Goal: Information Seeking & Learning: Find specific fact

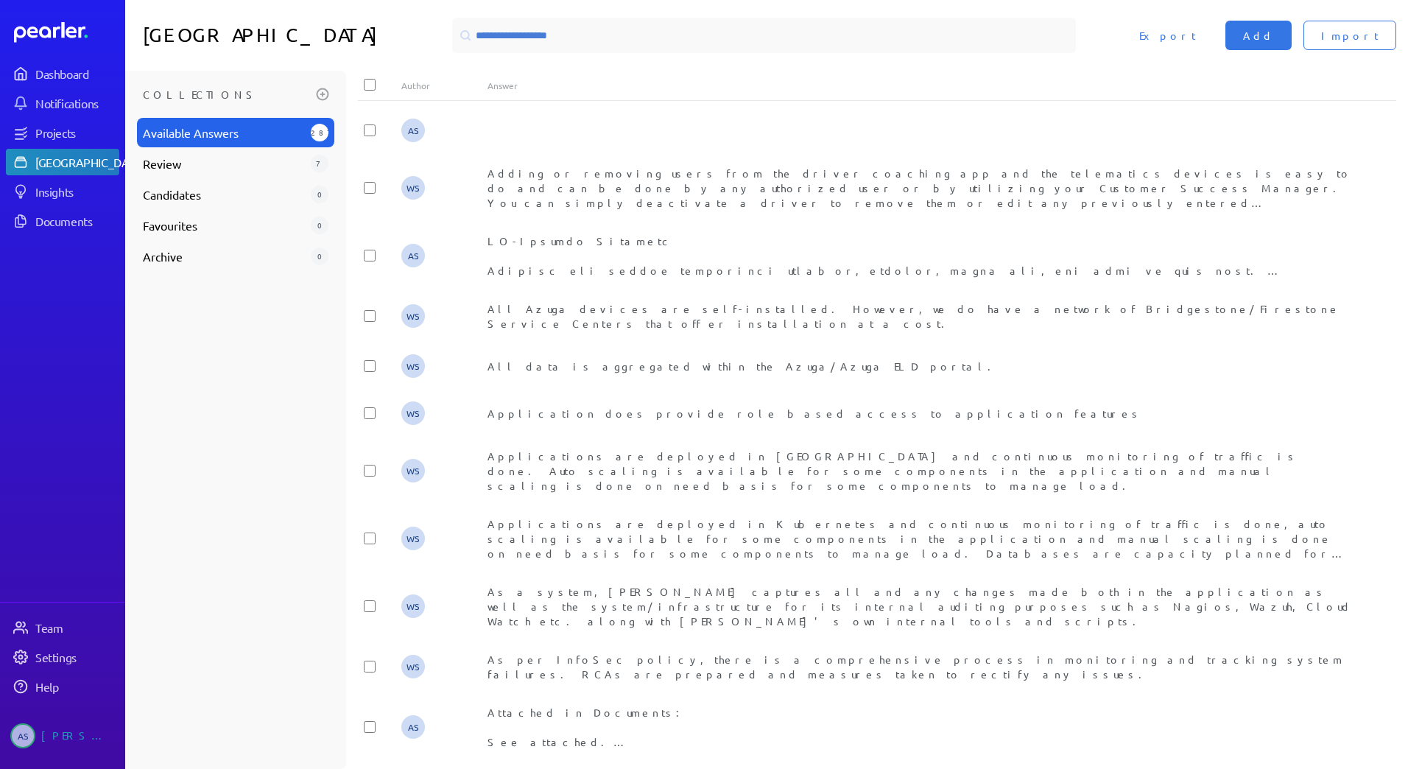
click at [520, 41] on input at bounding box center [764, 35] width 624 height 35
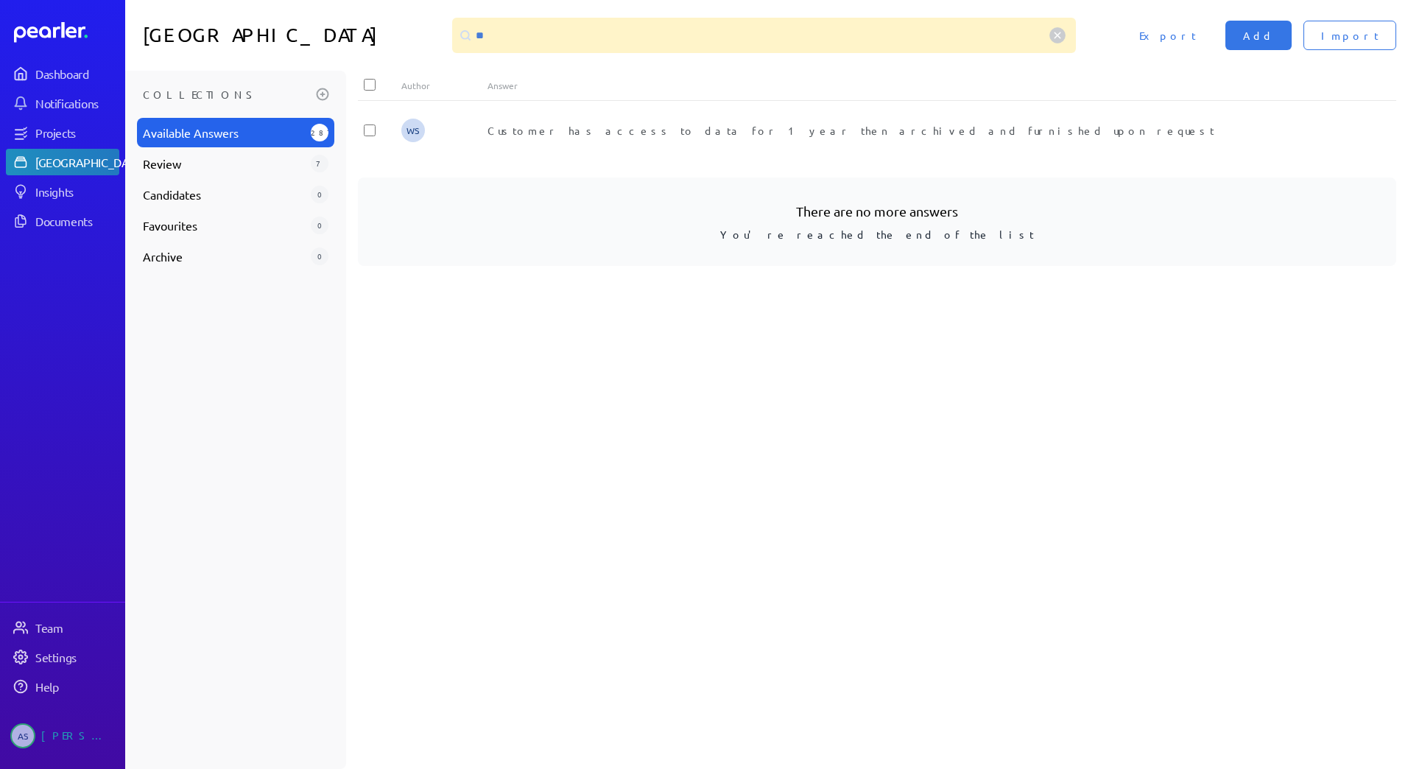
type input "*"
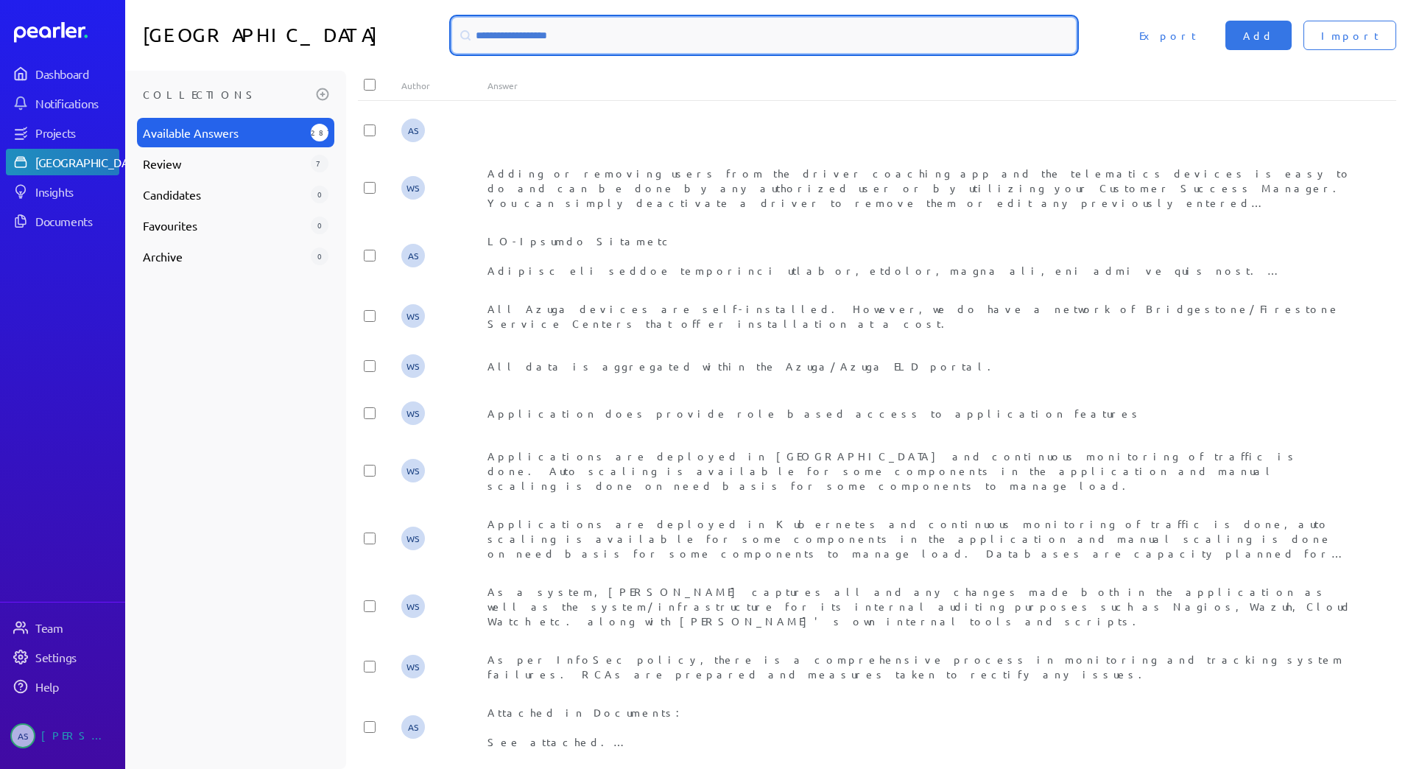
paste input "**********"
type input "**********"
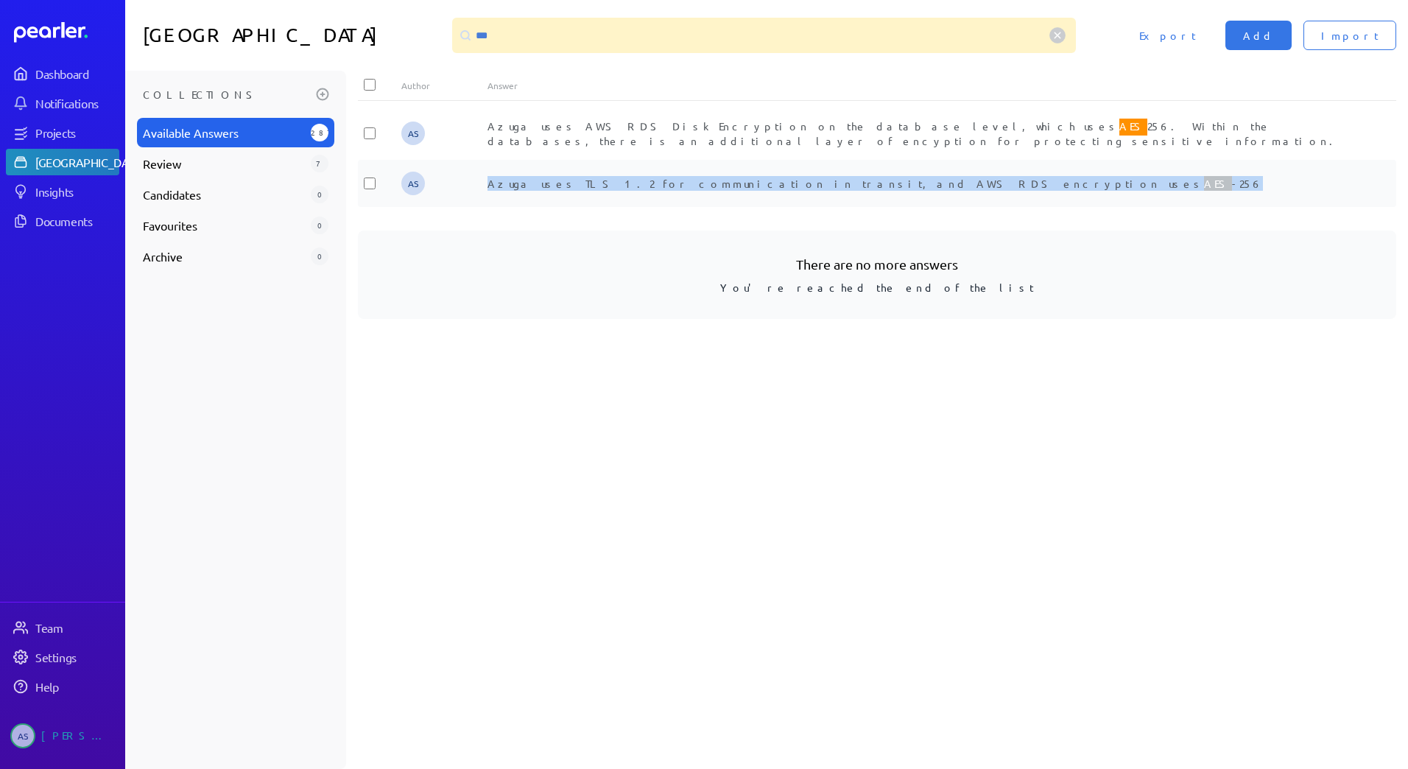
drag, startPoint x: 485, startPoint y: 183, endPoint x: 895, endPoint y: 195, distance: 409.7
click at [895, 195] on div "AS Azuga uses TLS 1.2 for communication in transit, and AWS RDS encryption uses…" at bounding box center [877, 183] width 1039 height 47
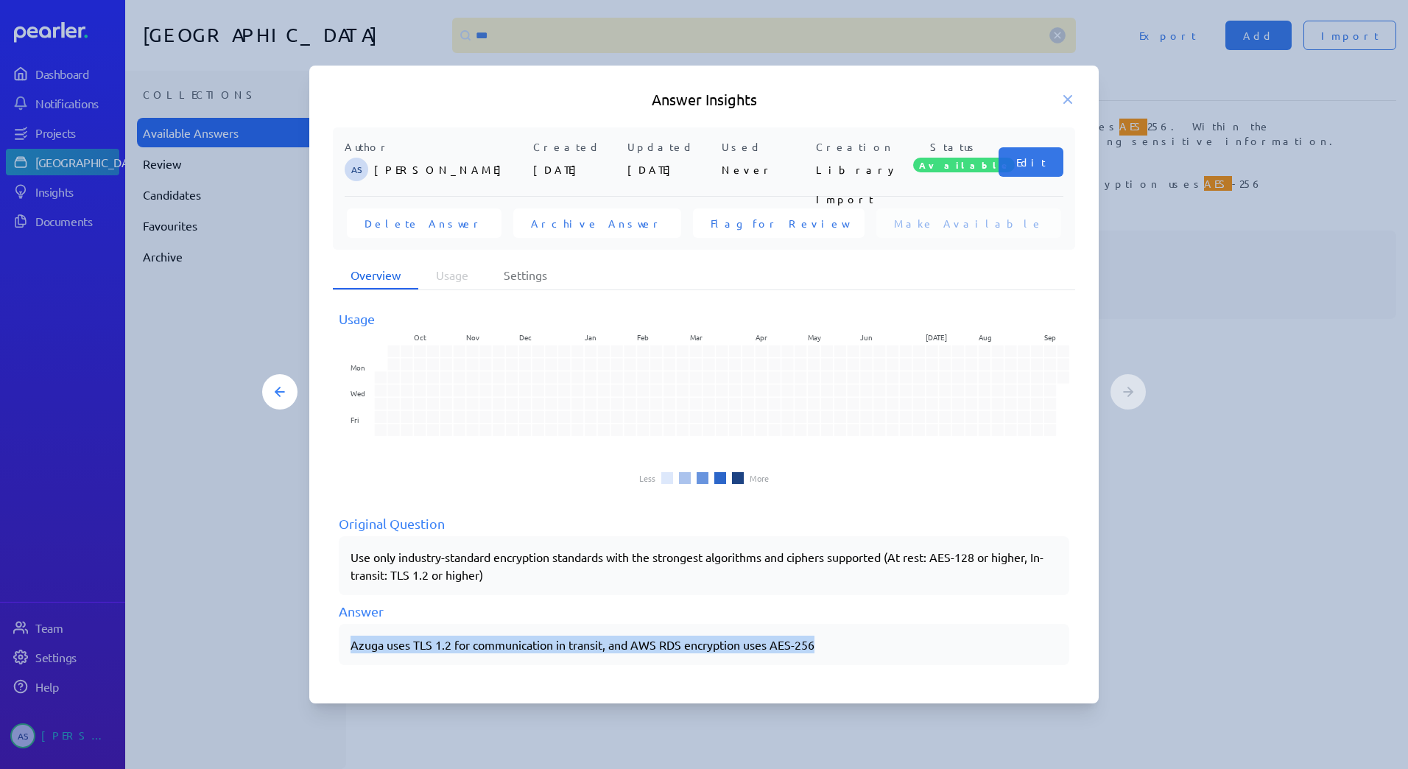
drag, startPoint x: 351, startPoint y: 647, endPoint x: 842, endPoint y: 637, distance: 490.7
click at [842, 637] on p "Azuga uses TLS 1.2 for communication in transit, and AWS RDS encryption uses AE…" at bounding box center [704, 645] width 707 height 18
copy p "Azuga uses TLS 1.2 for communication in transit, and AWS RDS encryption uses AE…"
click at [1071, 104] on icon at bounding box center [1068, 99] width 15 height 15
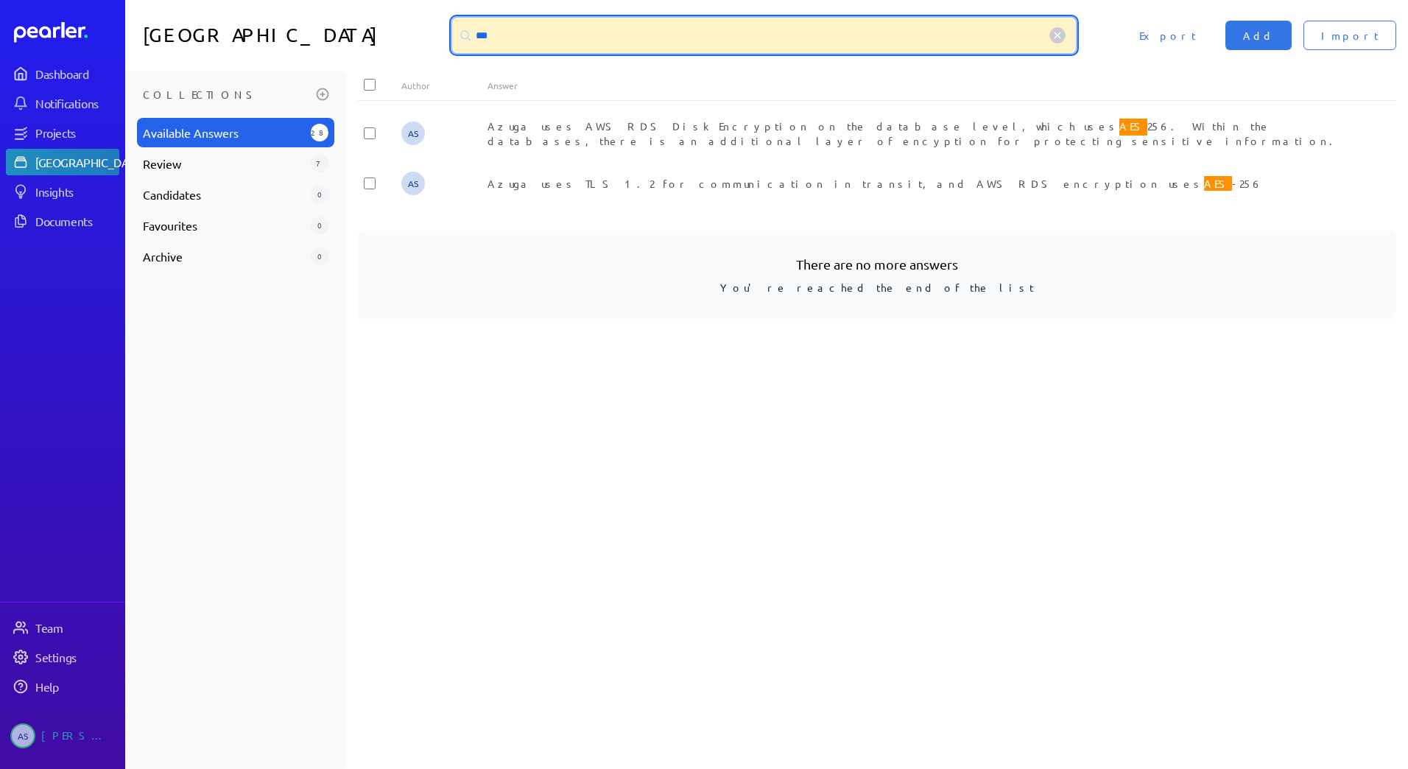
click at [512, 42] on input "***" at bounding box center [764, 35] width 624 height 35
click at [512, 41] on input "***" at bounding box center [764, 35] width 624 height 35
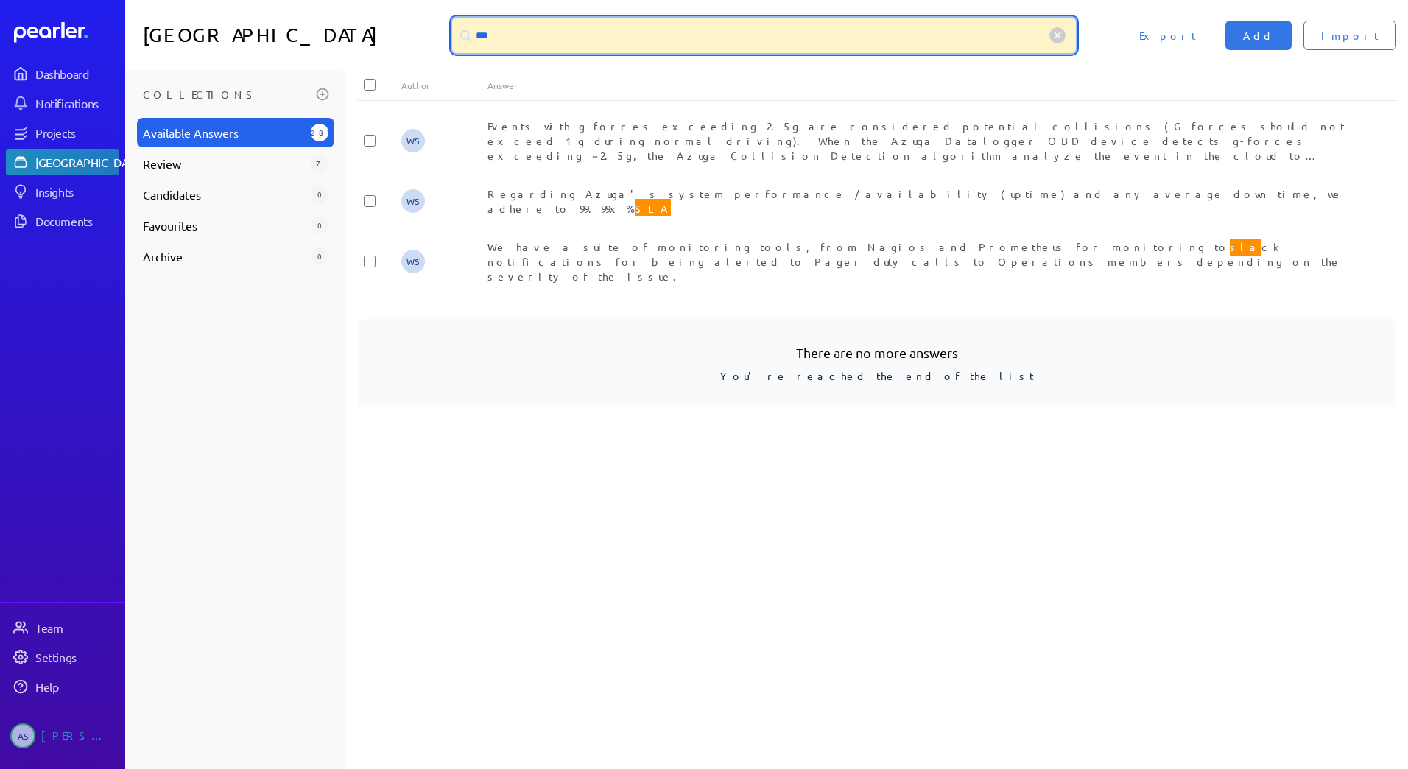
click at [531, 42] on input "***" at bounding box center [764, 35] width 624 height 35
type input "*"
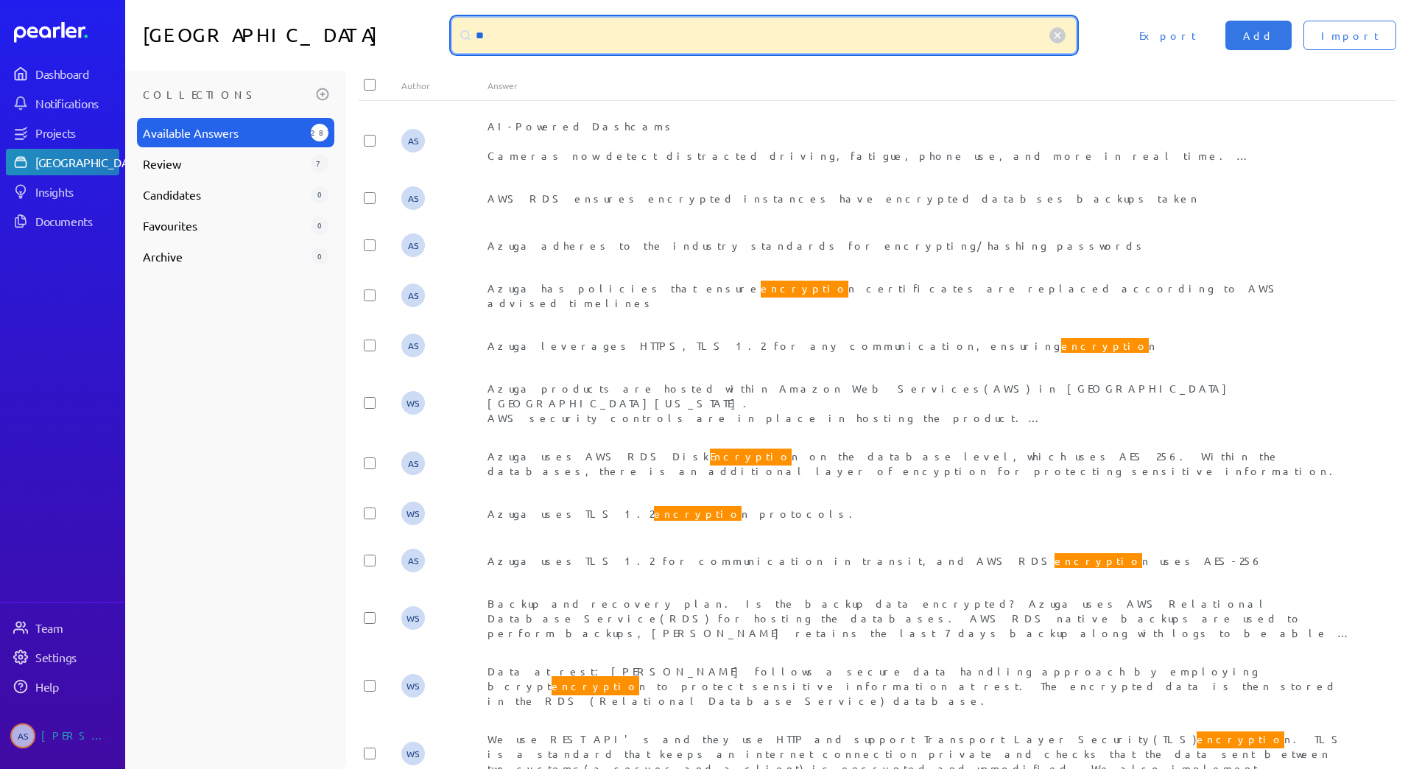
type input "*"
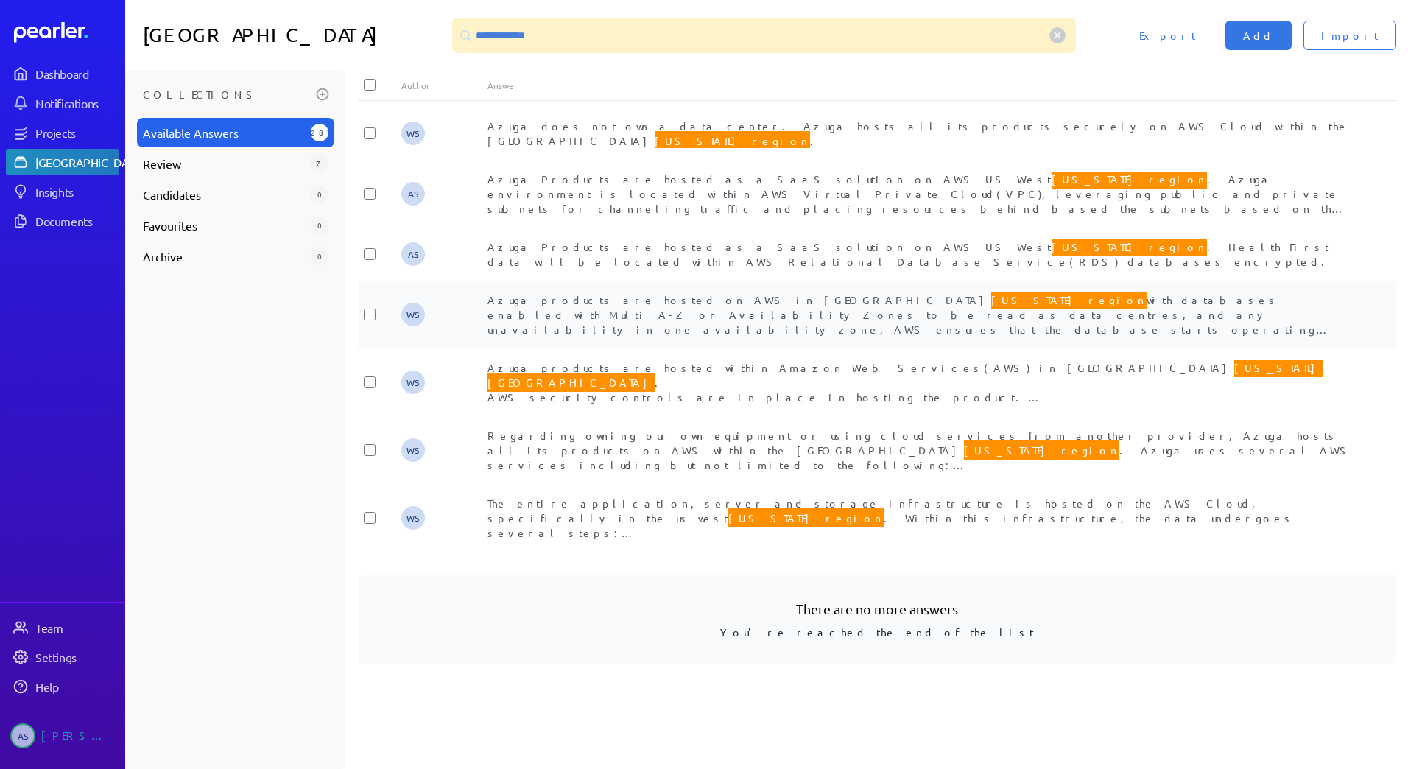
click at [862, 297] on span "Azuga products are hosted on AWS in US [GEOGRAPHIC_DATA][US_STATE] region with …" at bounding box center [912, 335] width 849 height 90
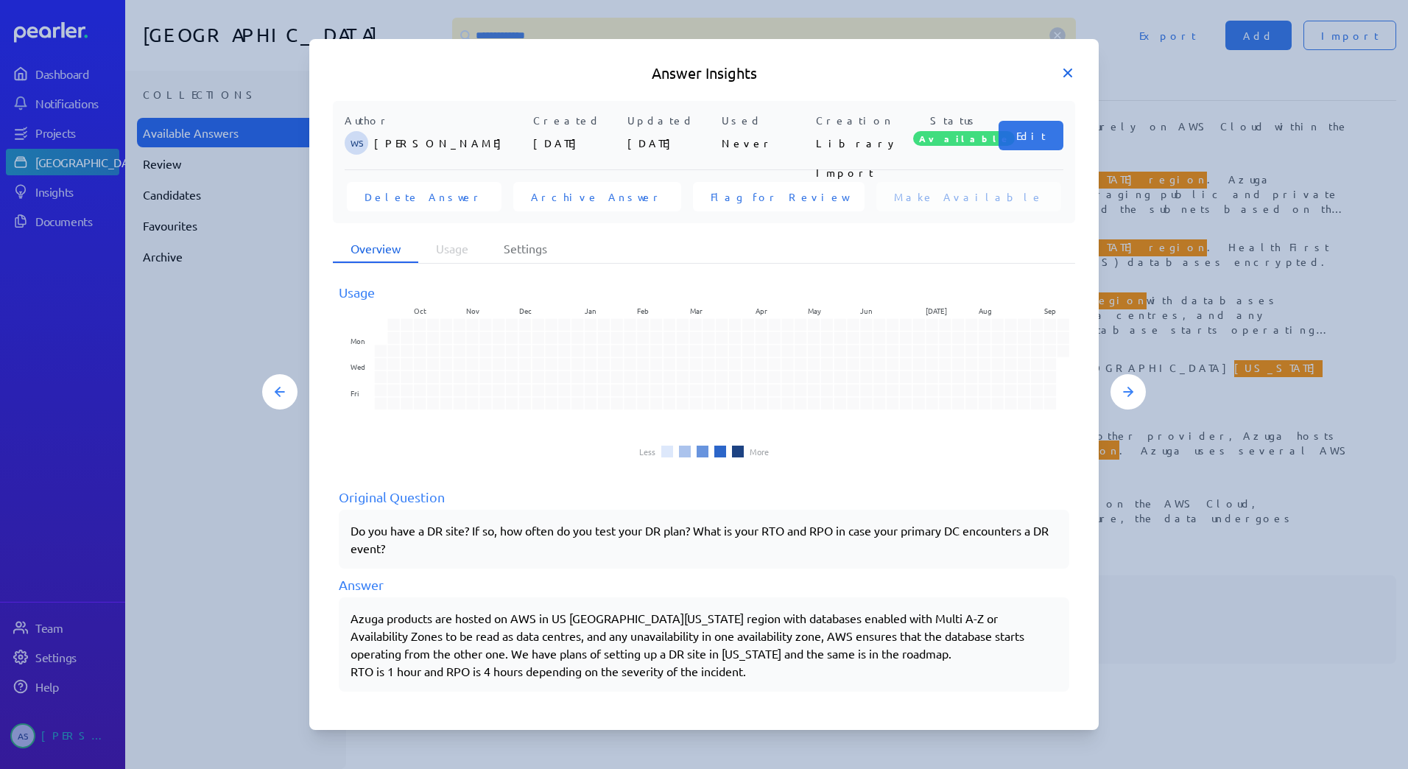
click at [1065, 75] on icon at bounding box center [1067, 72] width 7 height 7
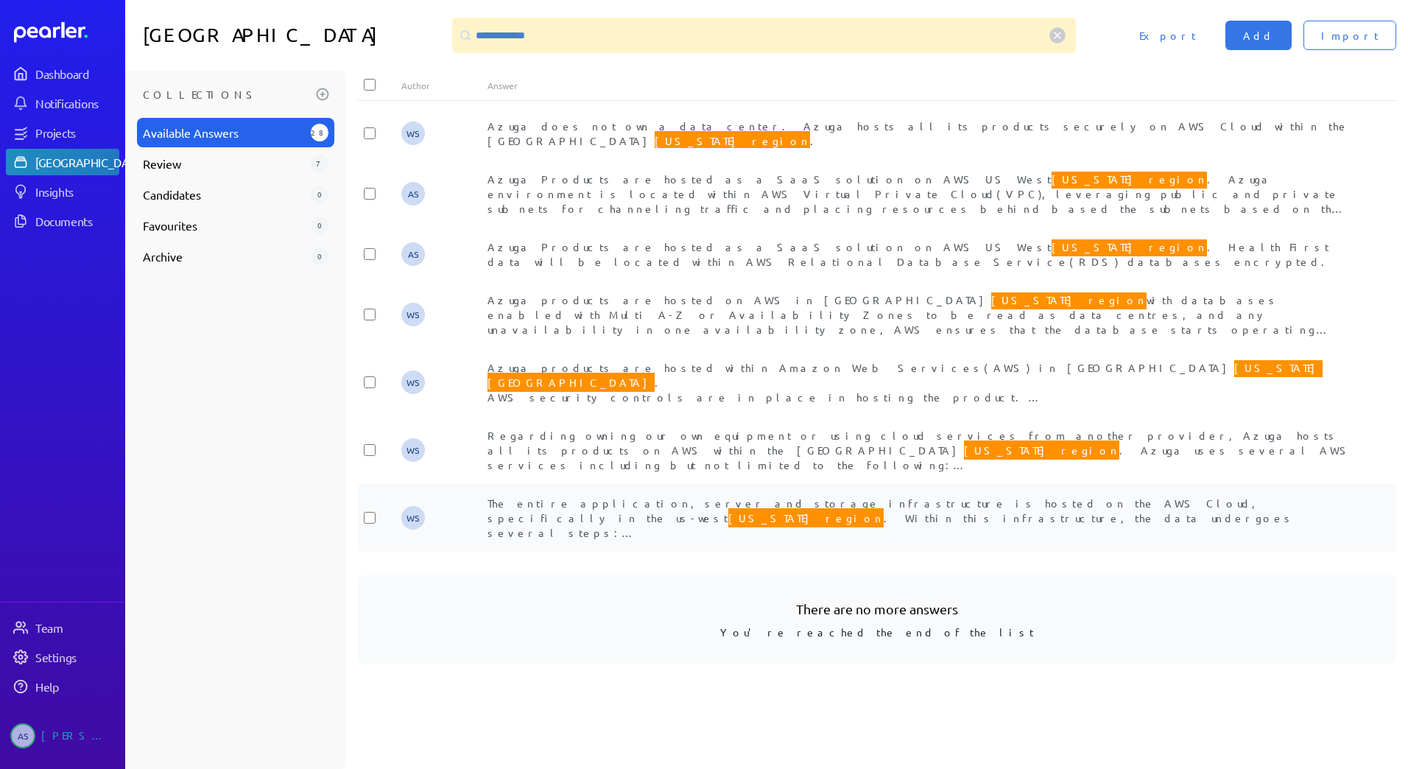
click at [974, 524] on div "The entire application, server and storage infrastructure is hosted on the AWS …" at bounding box center [921, 518] width 866 height 44
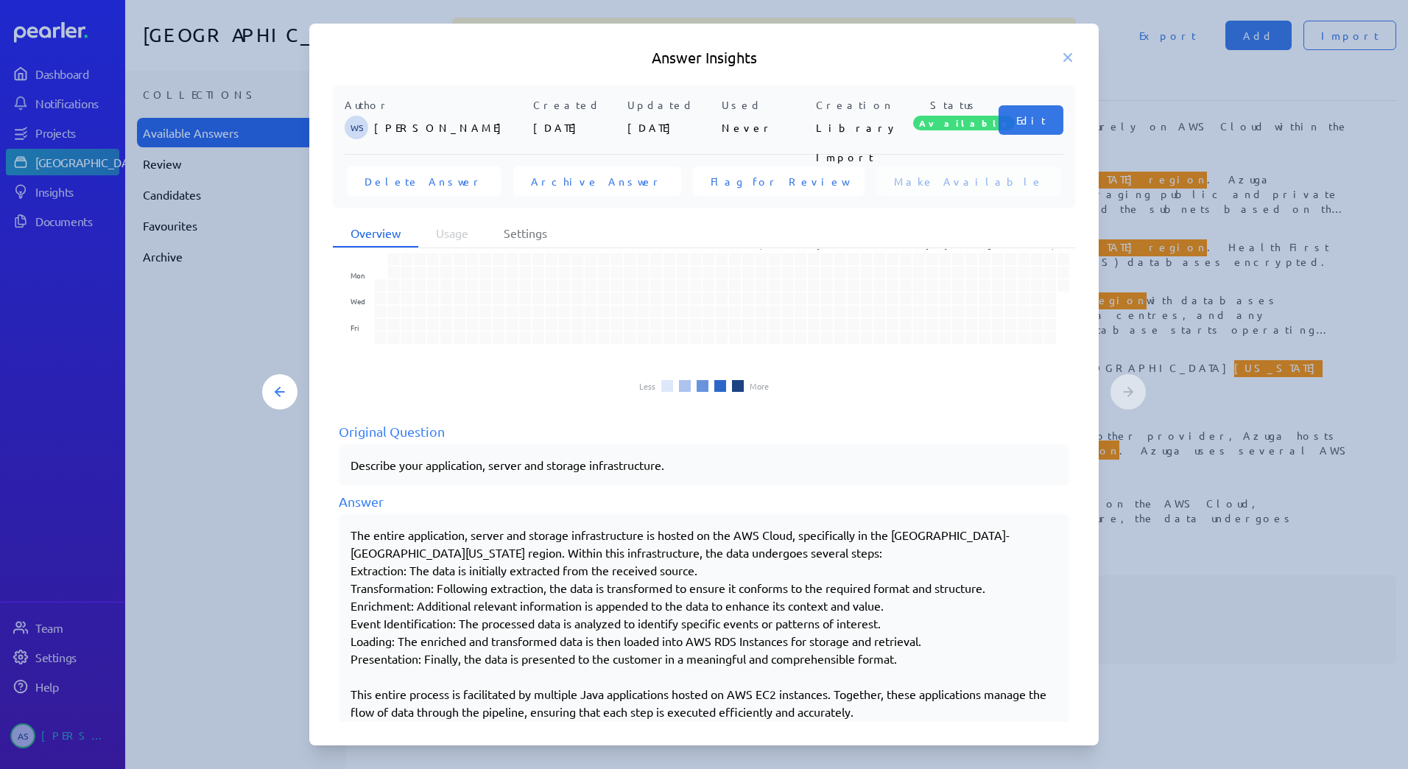
scroll to position [73, 0]
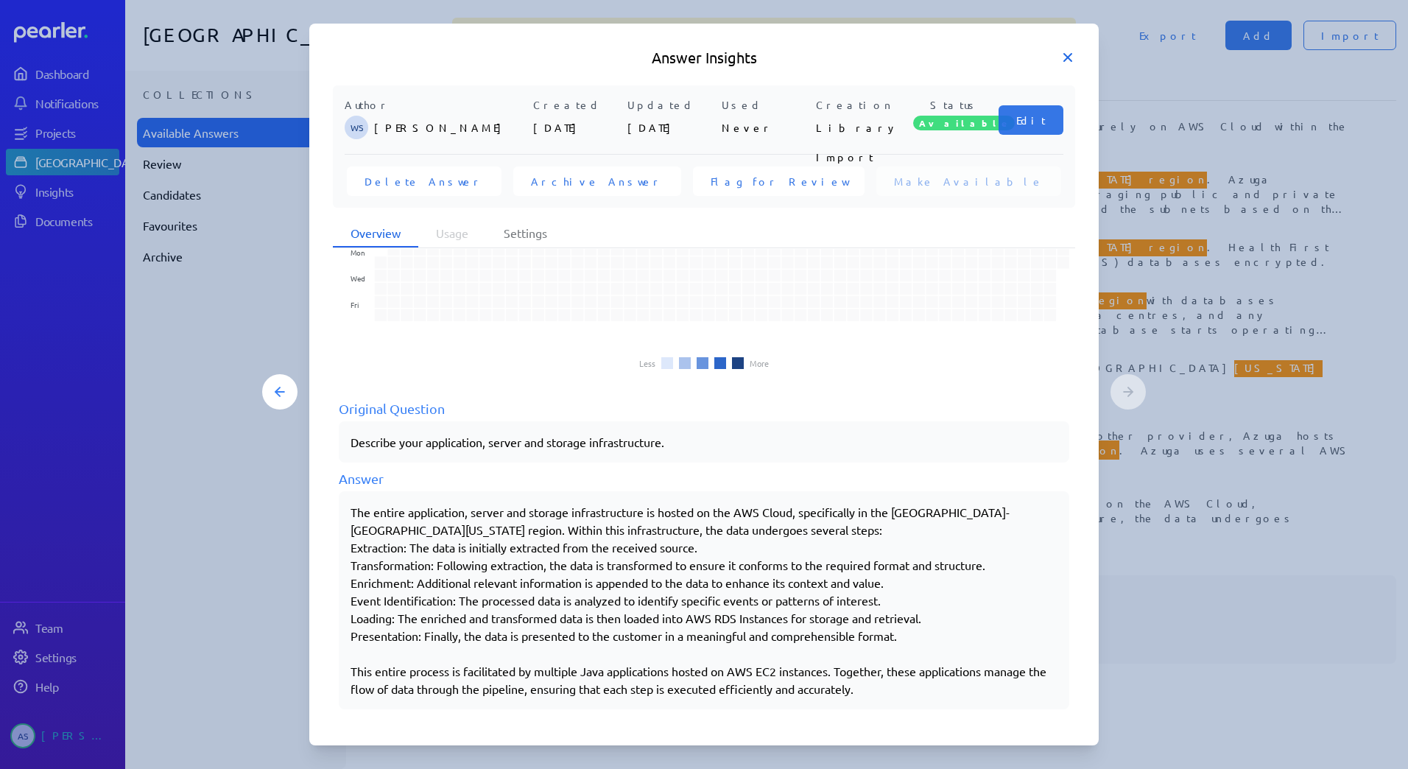
click at [1071, 55] on icon at bounding box center [1067, 57] width 7 height 7
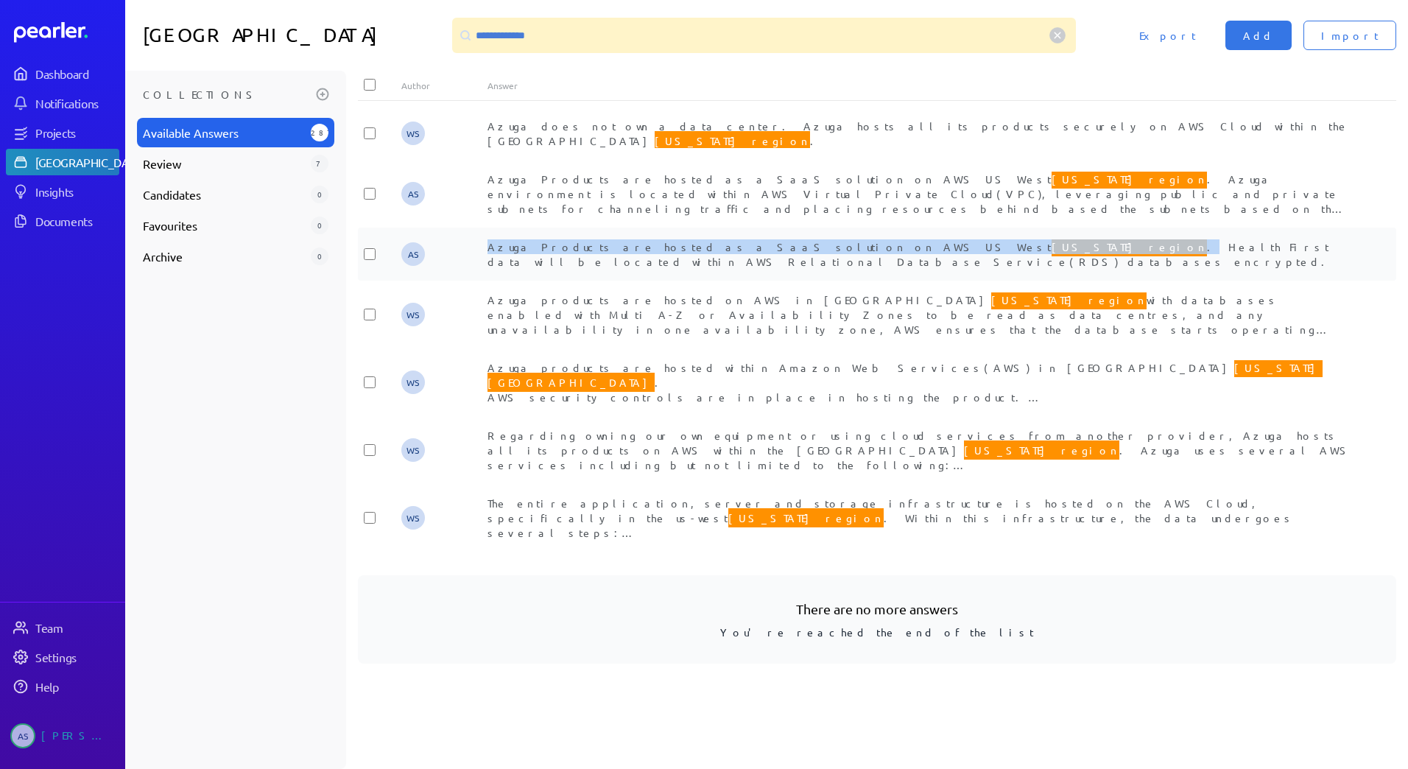
drag, startPoint x: 488, startPoint y: 250, endPoint x: 851, endPoint y: 242, distance: 362.5
click at [851, 242] on span "Azuga Products are hosted as a SaaS solution on AWS US [GEOGRAPHIC_DATA][US_STA…" at bounding box center [911, 252] width 846 height 31
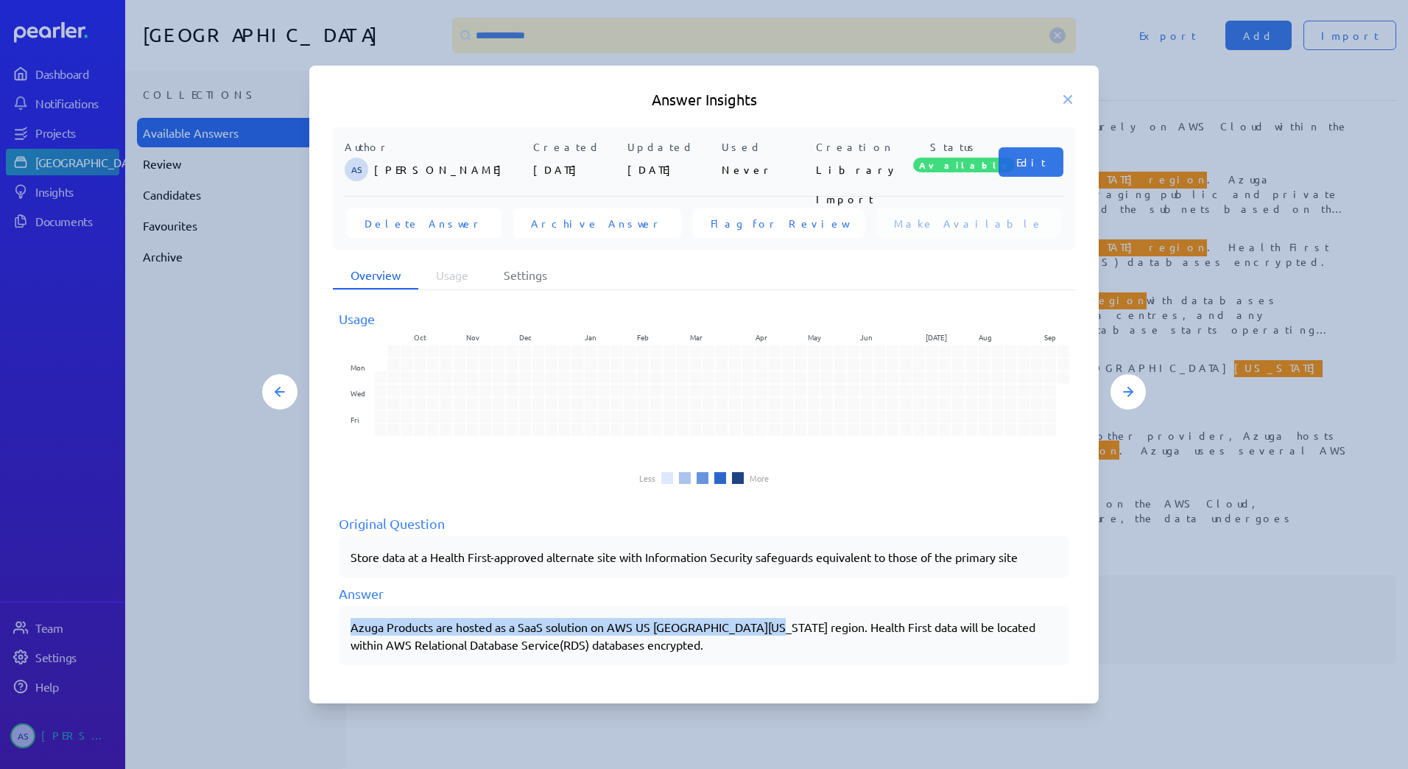
drag, startPoint x: 352, startPoint y: 631, endPoint x: 771, endPoint y: 631, distance: 418.4
click at [771, 631] on p "Azuga Products are hosted as a SaaS solution on AWS US [GEOGRAPHIC_DATA][US_STA…" at bounding box center [704, 635] width 707 height 35
drag, startPoint x: 771, startPoint y: 631, endPoint x: 761, endPoint y: 631, distance: 9.6
copy p "Azuga Products are hosted as a SaaS solution on AWS US [GEOGRAPHIC_DATA][US_STA…"
click at [1077, 100] on div "Answer Insights" at bounding box center [704, 99] width 790 height 21
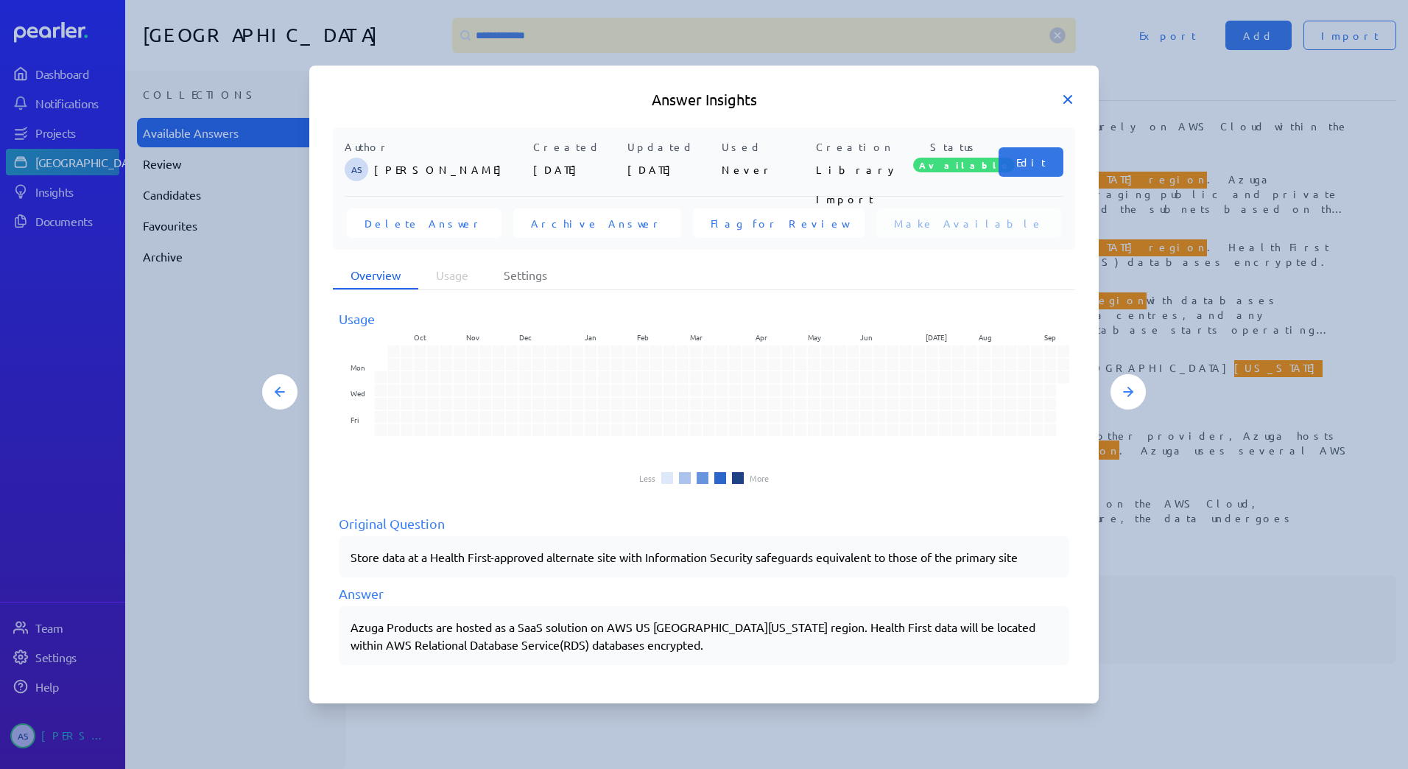
click at [1067, 103] on icon at bounding box center [1068, 99] width 15 height 15
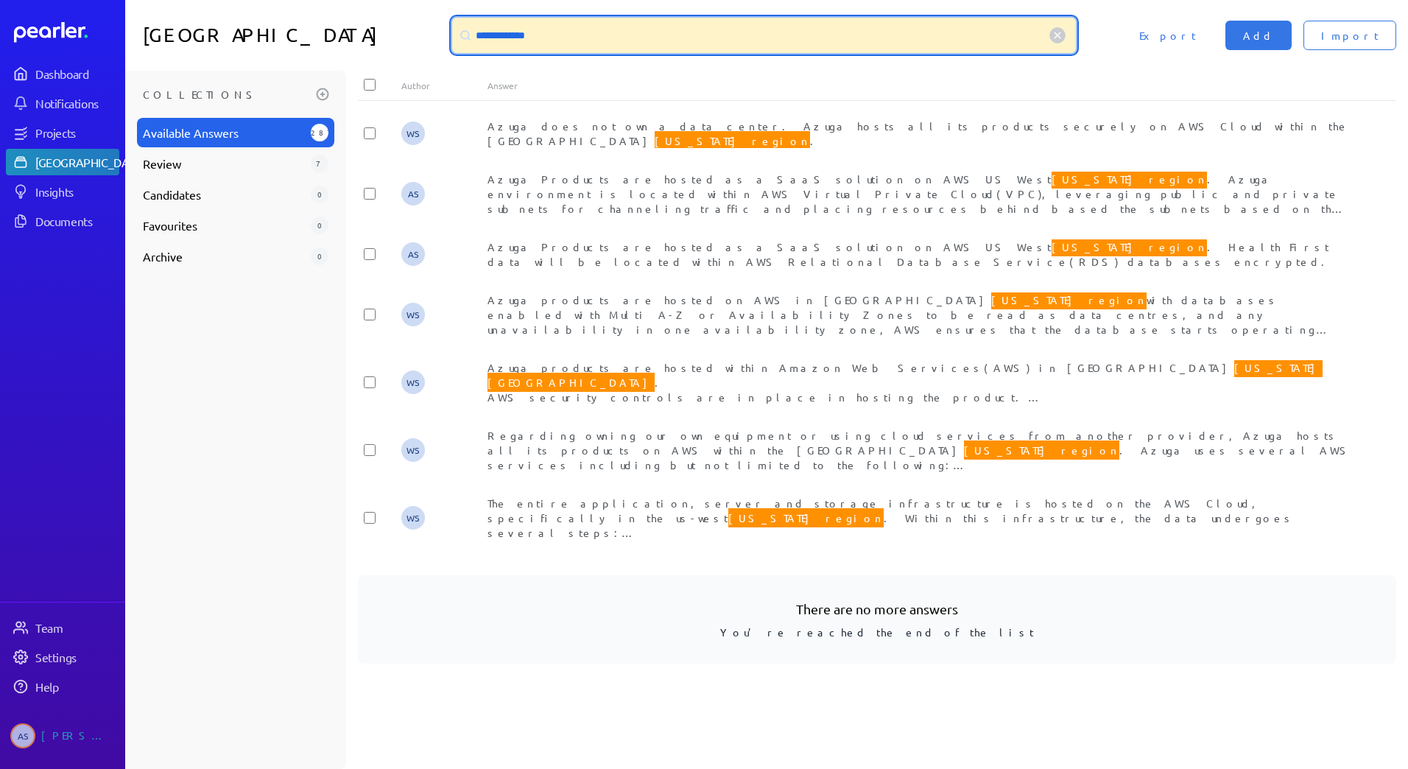
click at [572, 31] on input "**********" at bounding box center [764, 35] width 624 height 35
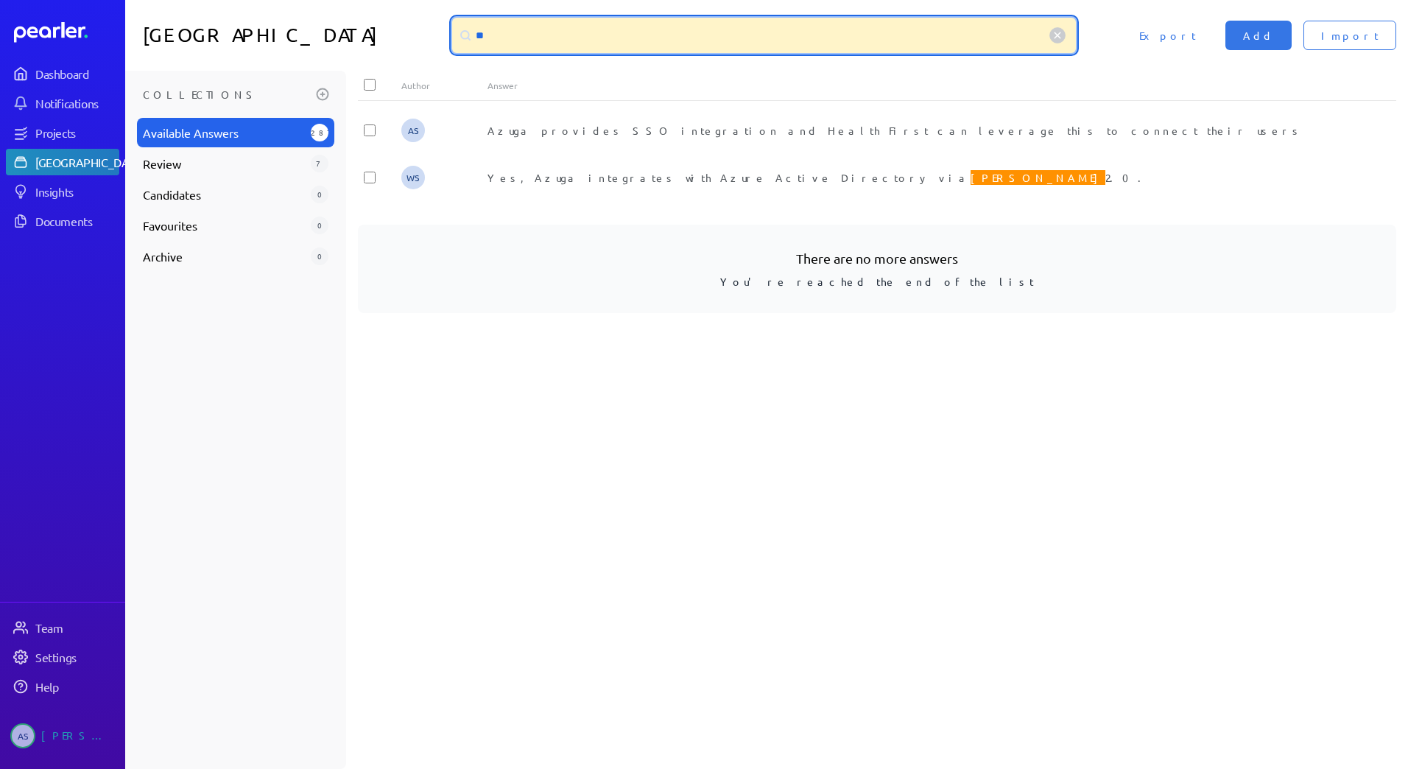
type input "*"
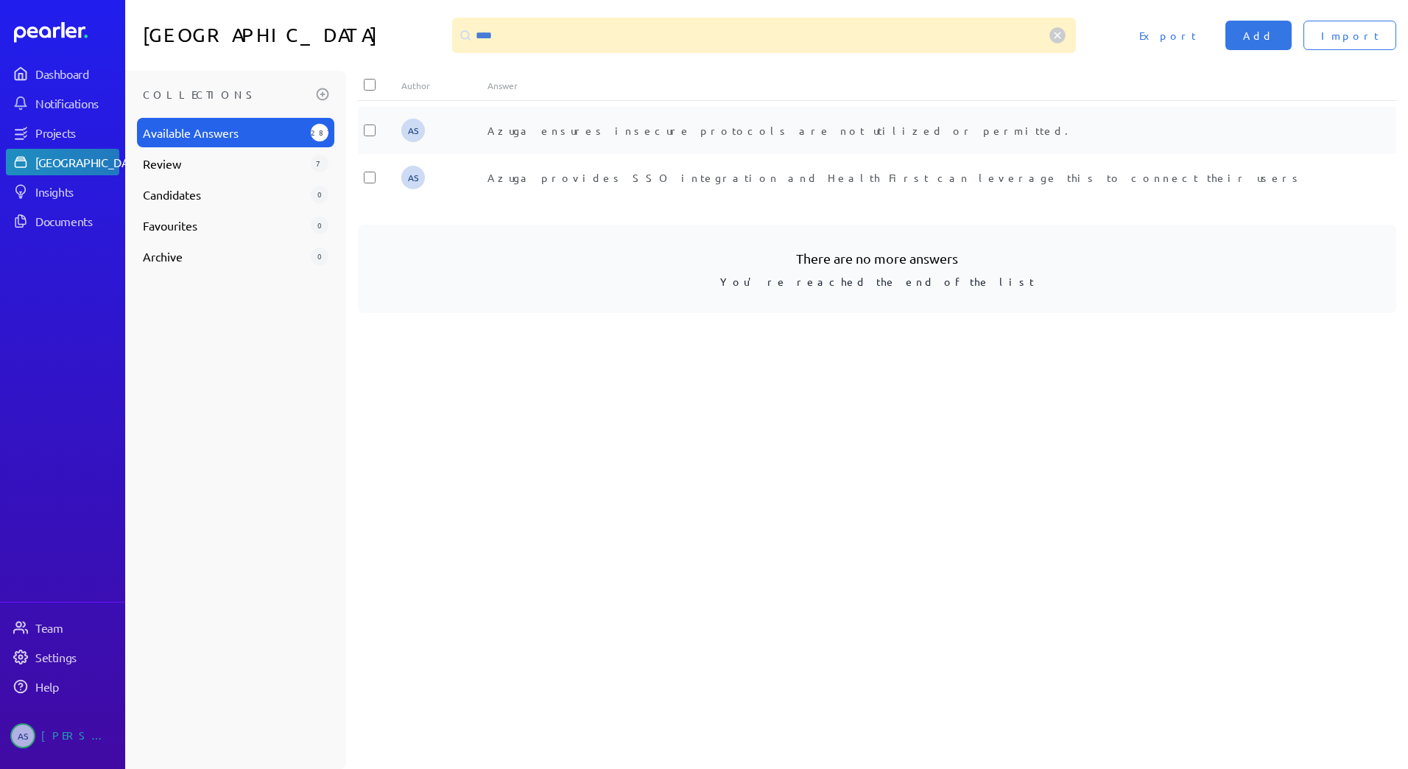
click at [496, 142] on div "AS Azuga ensures insecure protocols are not utilized or permitted." at bounding box center [877, 130] width 1039 height 47
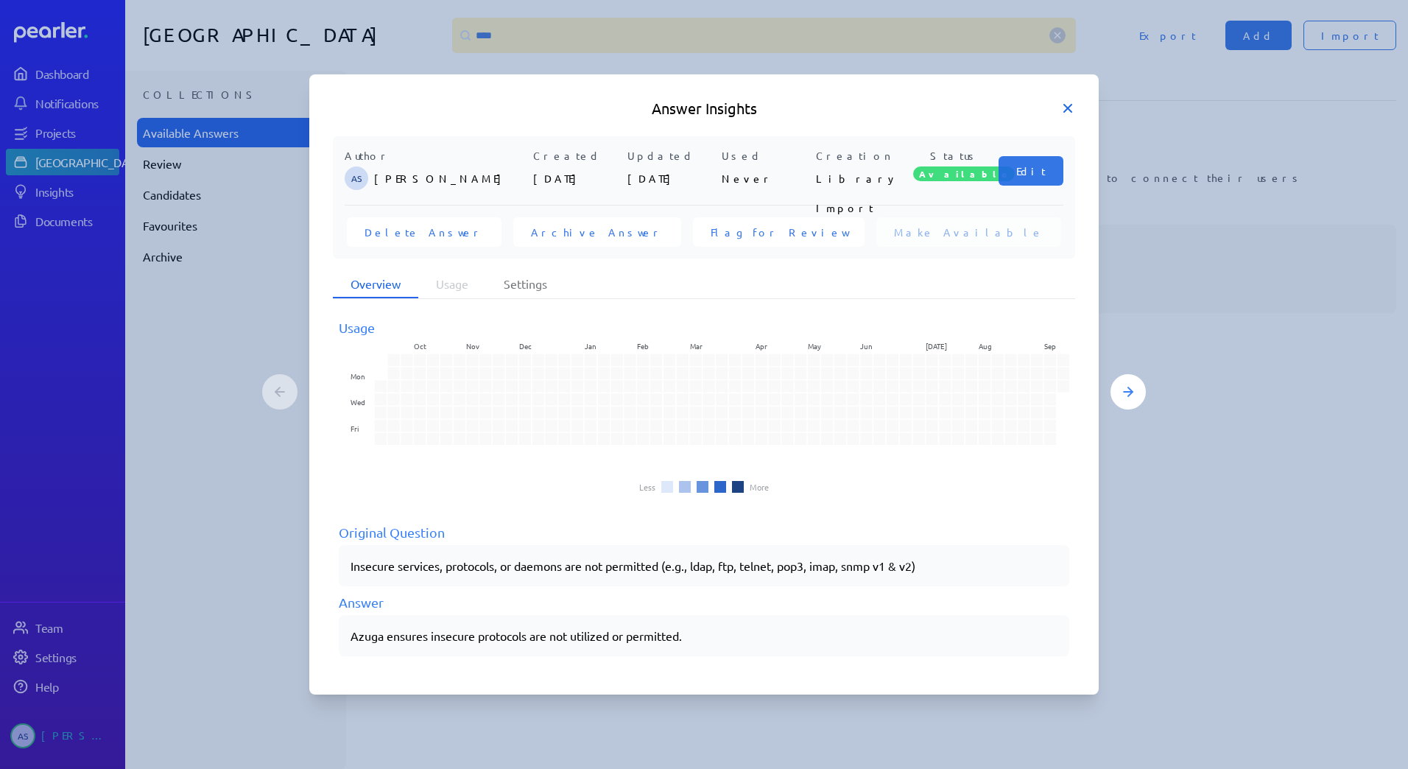
click at [1071, 108] on icon at bounding box center [1068, 108] width 15 height 15
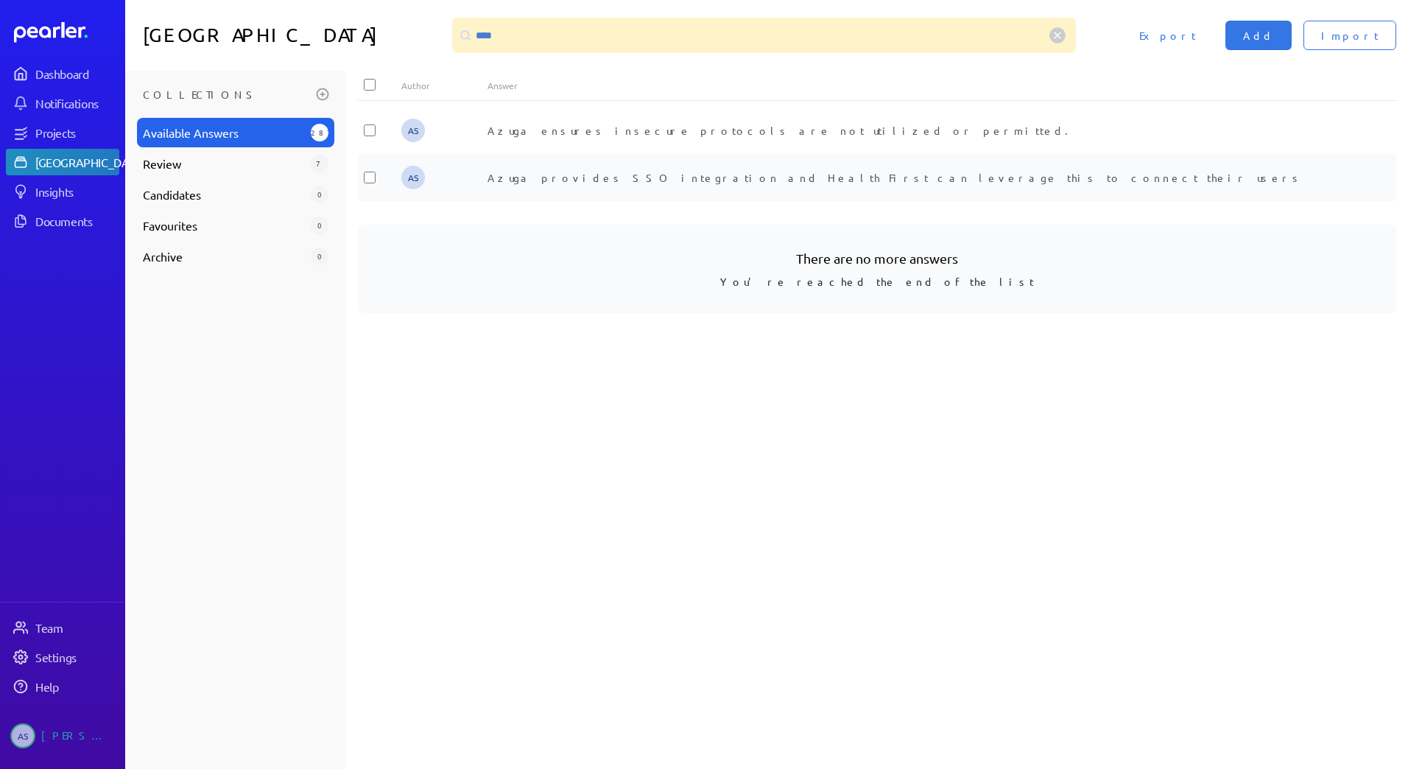
click at [681, 180] on span "Azuga provides SSO integration and Health First can leverage this to connect th…" at bounding box center [895, 177] width 815 height 13
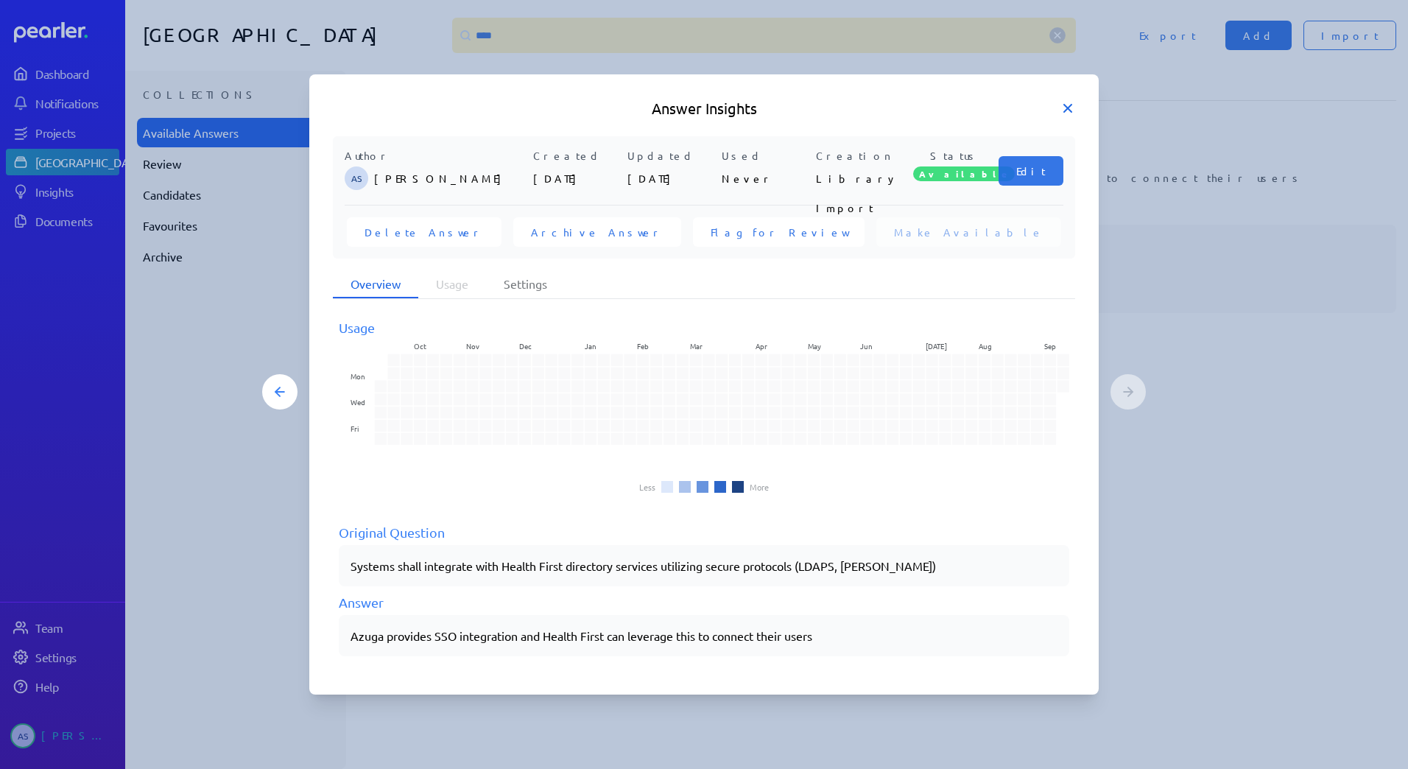
click at [1070, 110] on icon at bounding box center [1067, 108] width 7 height 7
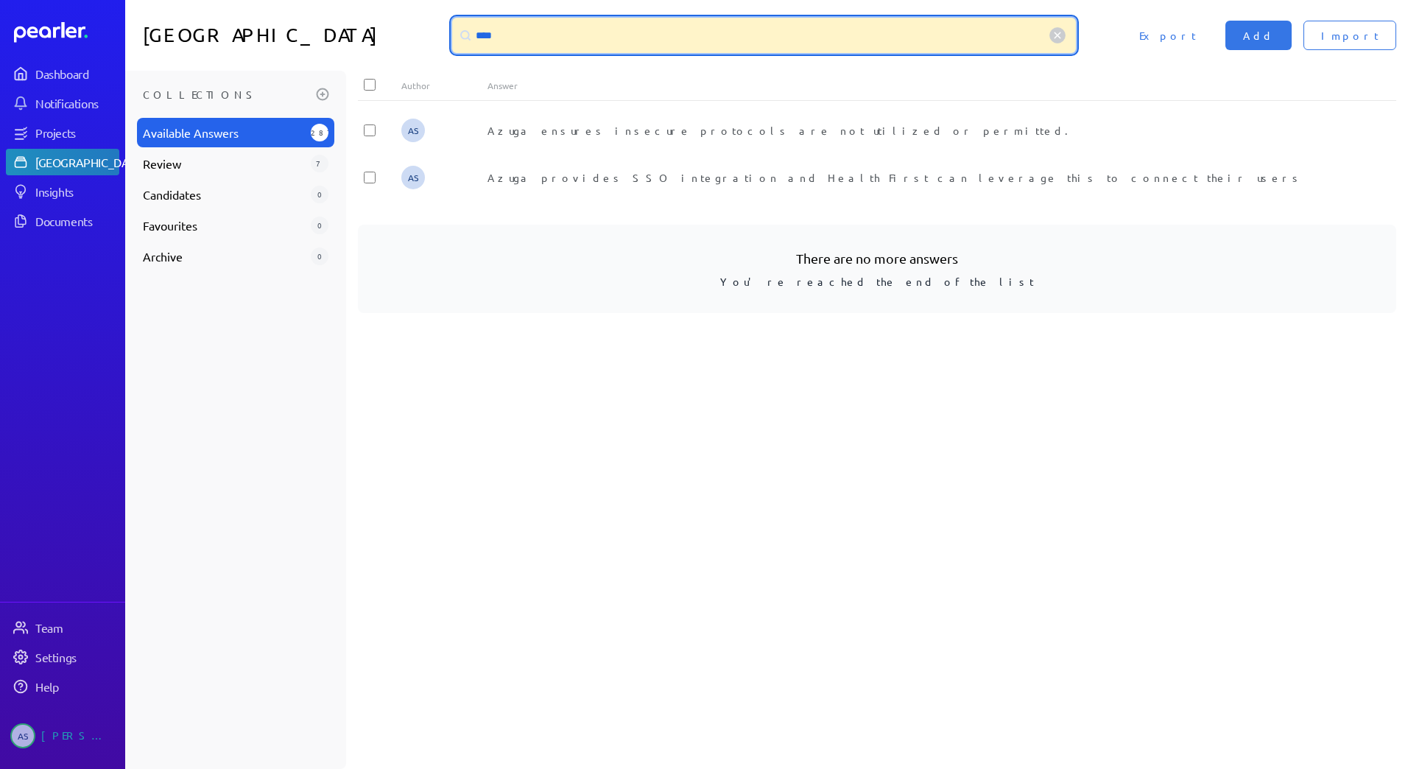
click at [718, 28] on input "****" at bounding box center [764, 35] width 624 height 35
type input "*"
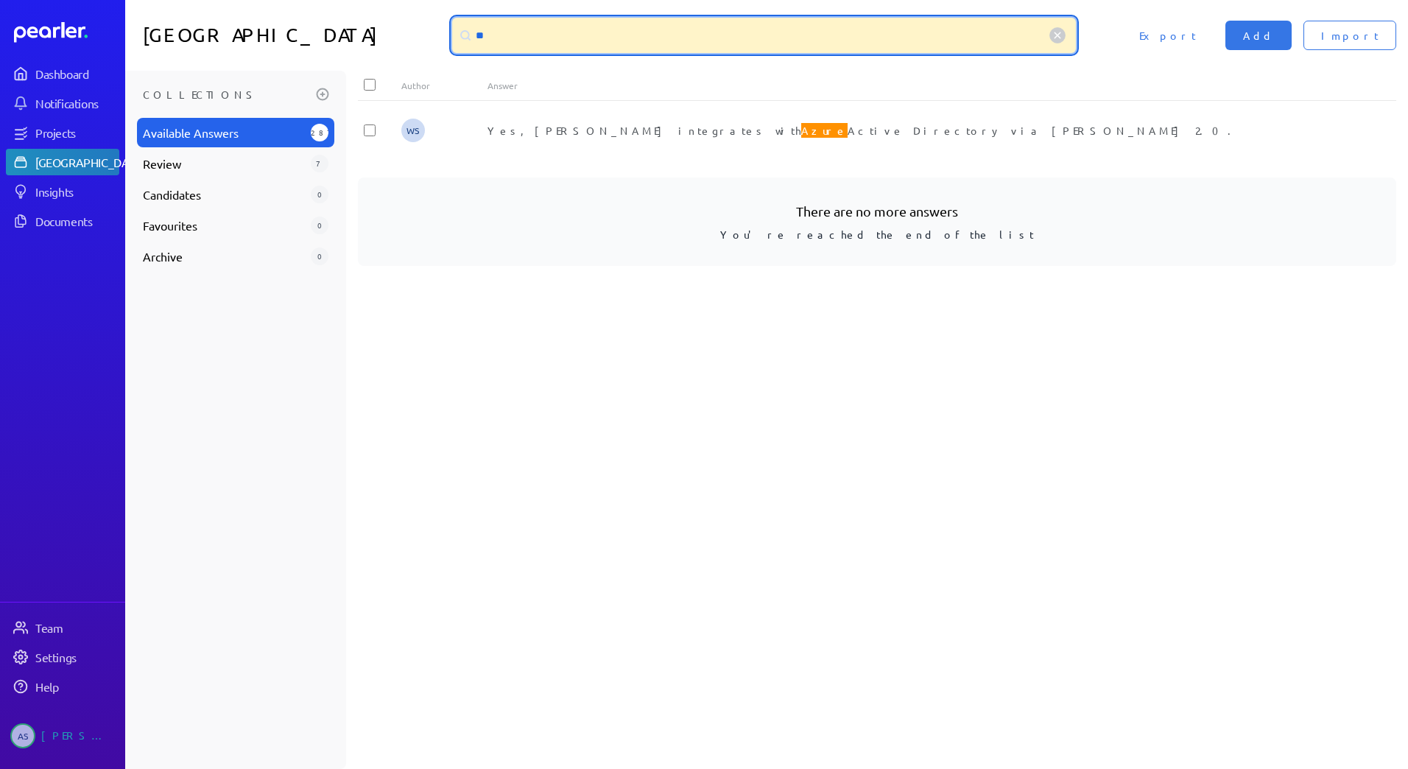
type input "*"
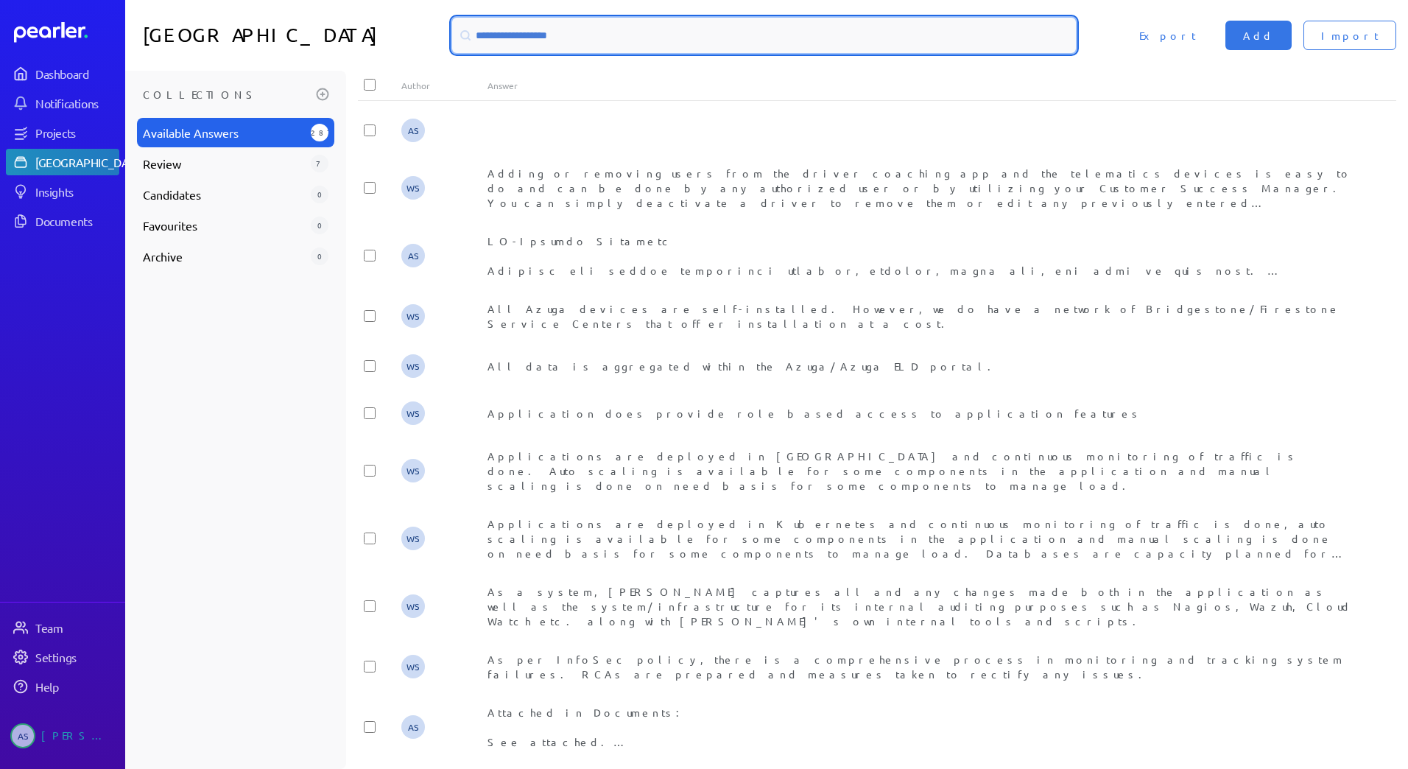
click at [595, 51] on input at bounding box center [764, 35] width 624 height 35
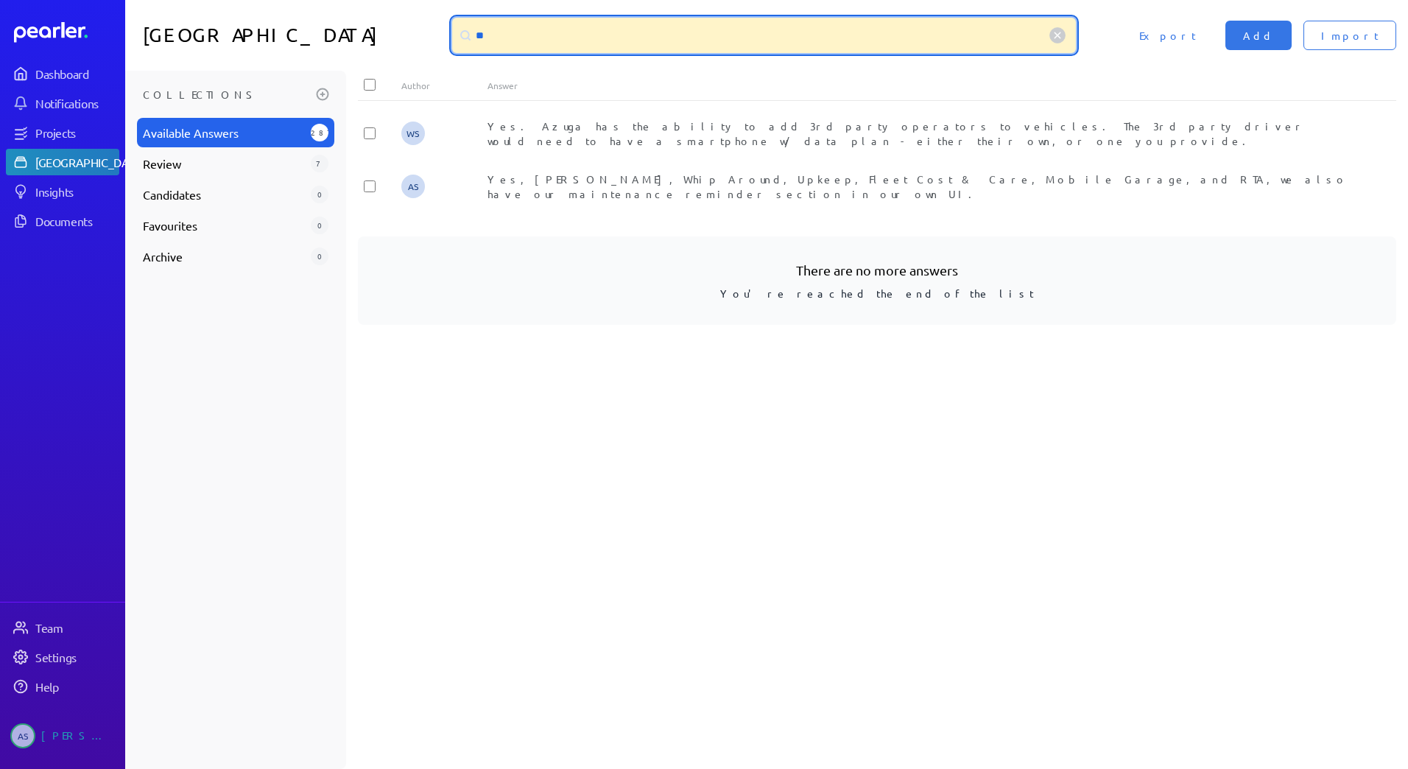
type input "*"
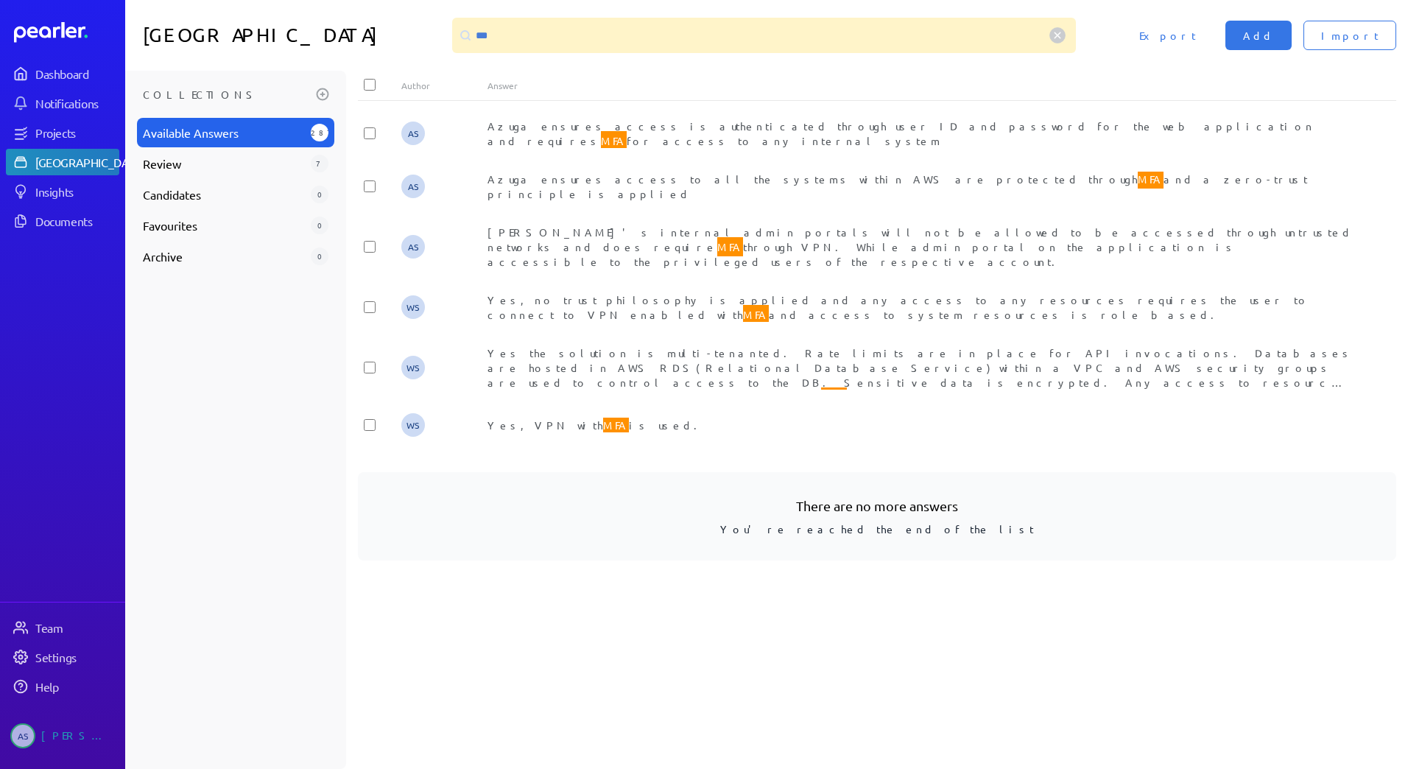
click at [194, 509] on div "Collections Available Answers 287 Review 7 Candidates 0 Favourites 0 Archive 0" at bounding box center [235, 420] width 221 height 698
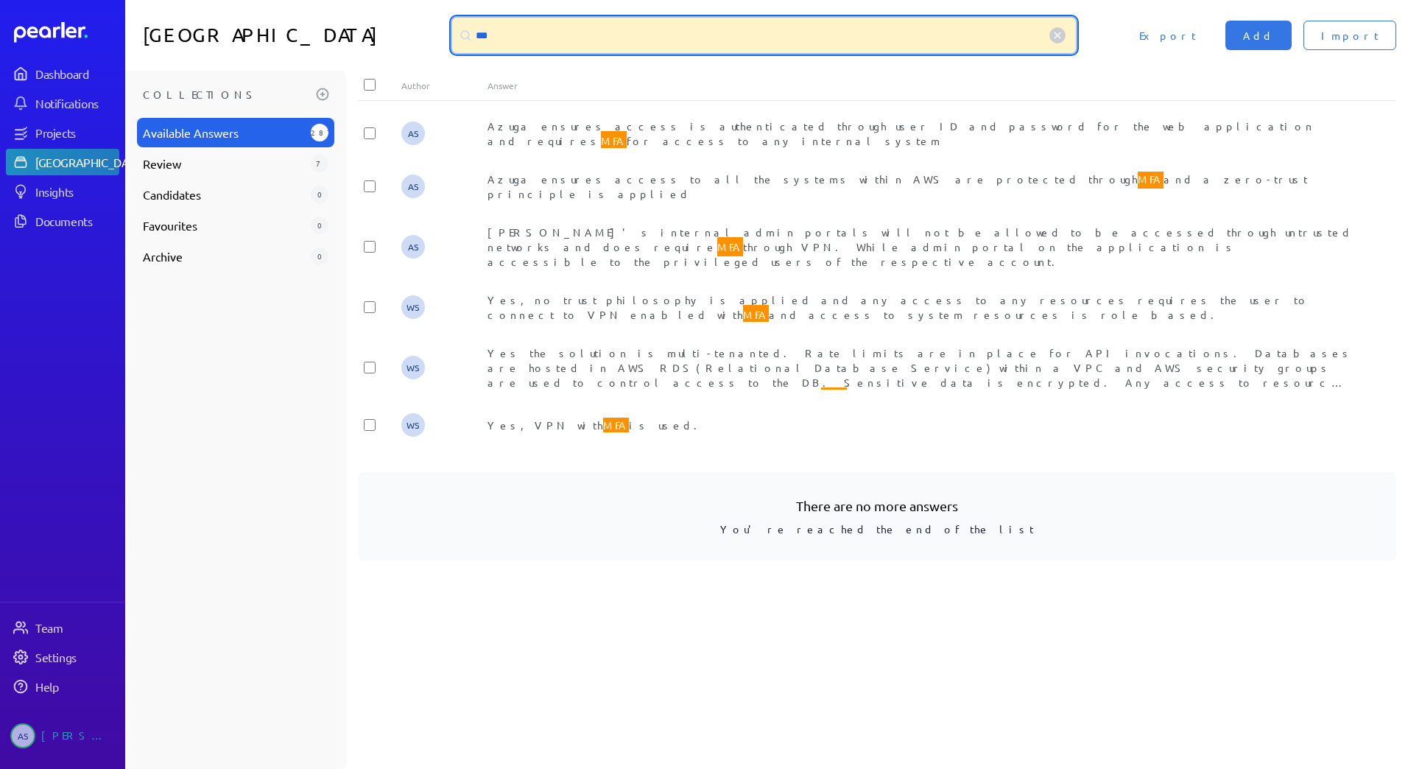
click at [634, 40] on input "***" at bounding box center [764, 35] width 624 height 35
click at [634, 39] on input "***" at bounding box center [764, 35] width 624 height 35
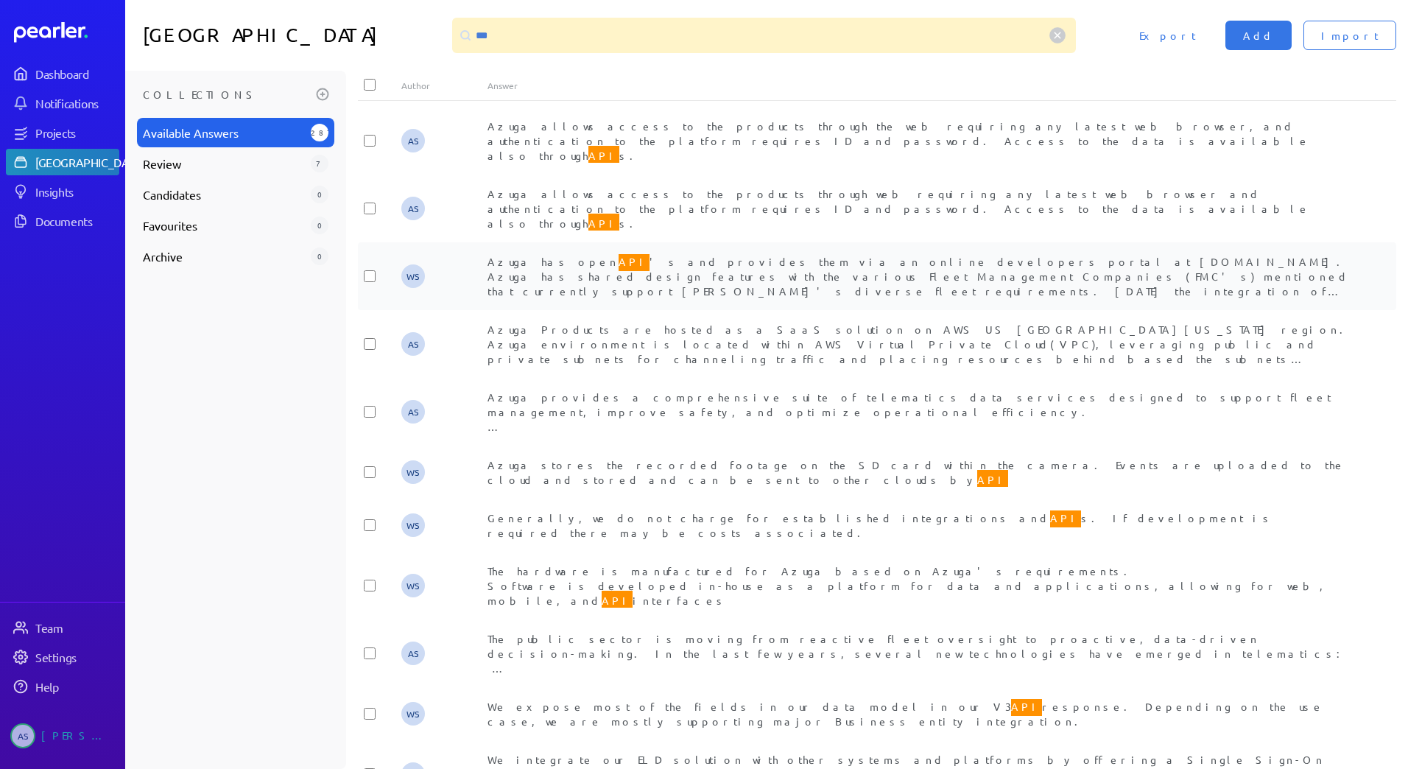
click at [740, 252] on span "Azuga has open API 's and provides them via an online developers portal at [DOM…" at bounding box center [919, 297] width 862 height 90
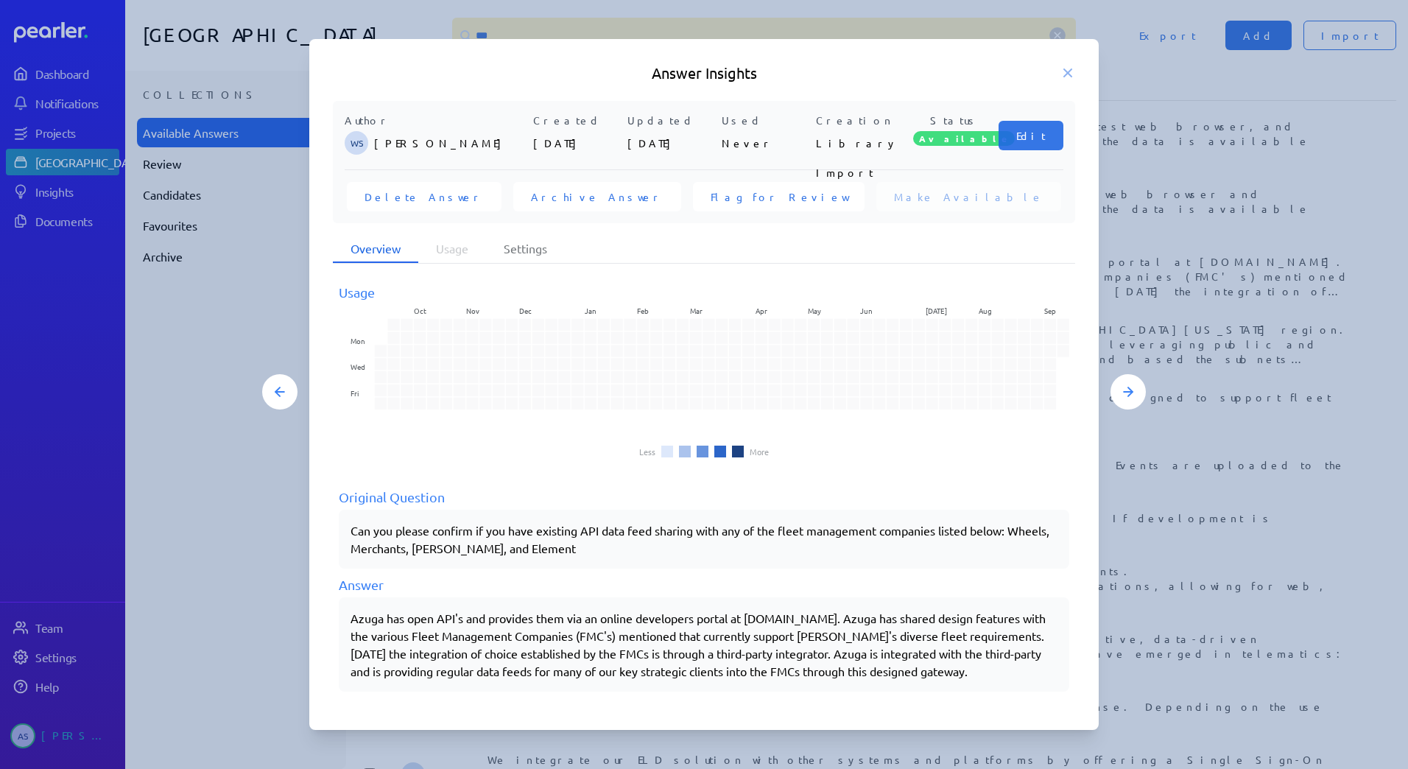
click at [1244, 417] on div at bounding box center [704, 384] width 1408 height 769
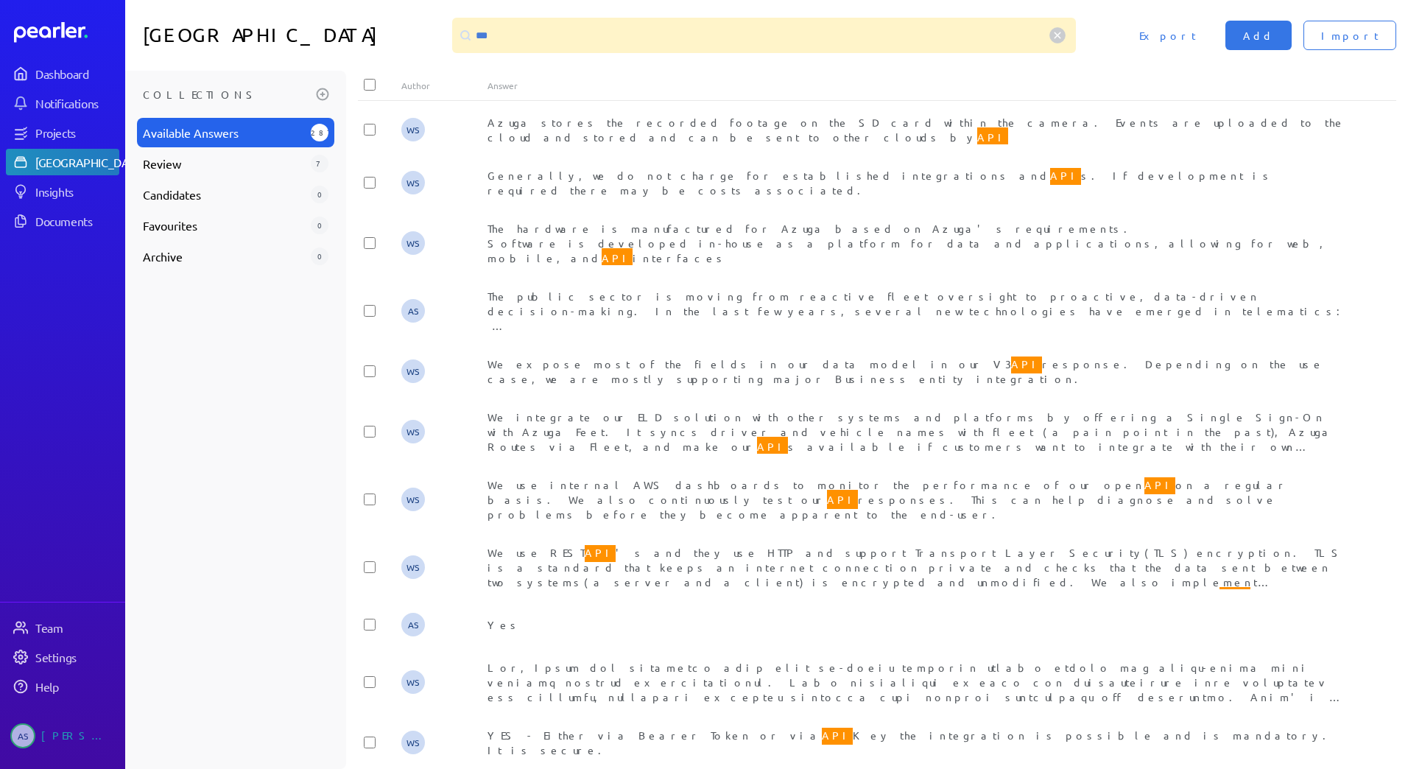
scroll to position [368, 0]
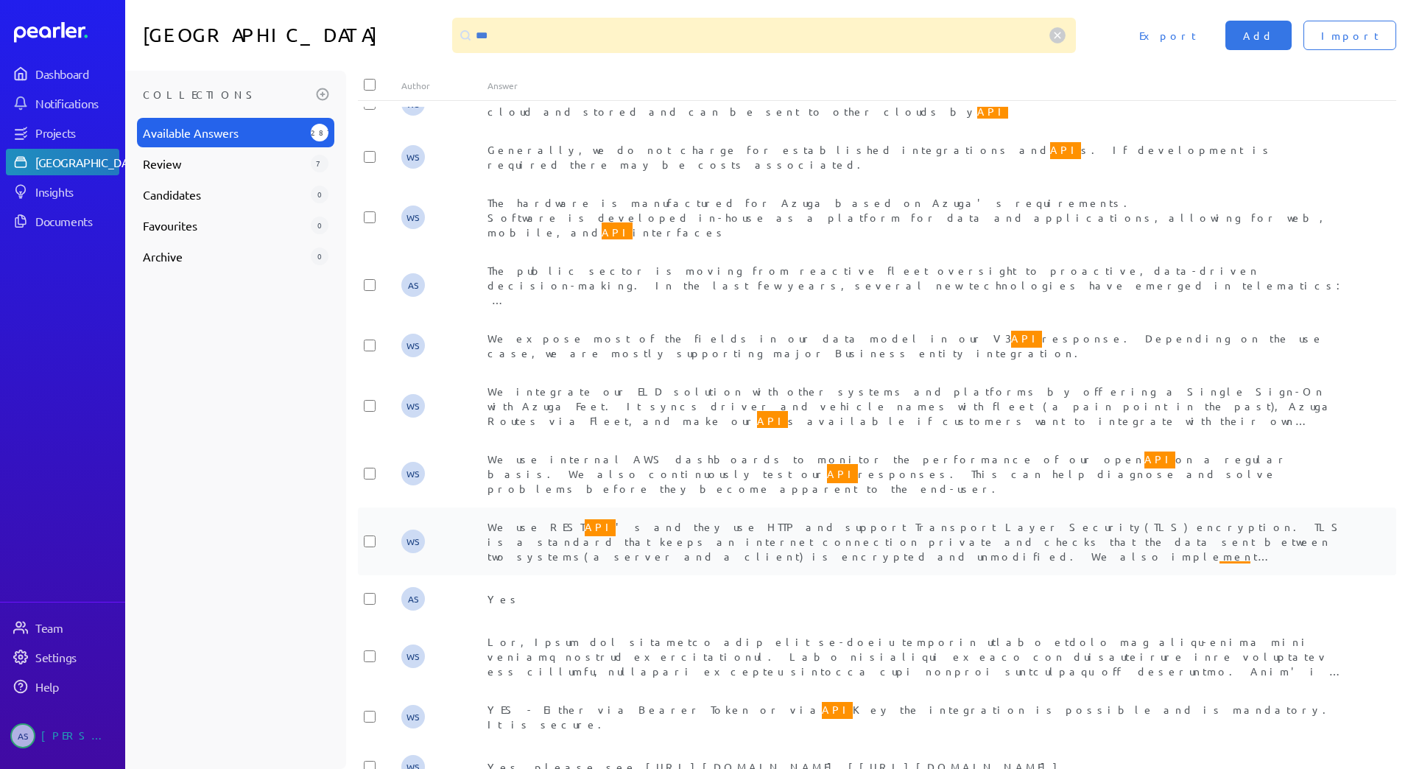
click at [675, 517] on span "We use REST API 's and they use HTTP and support Transport Layer Security(TLS) …" at bounding box center [916, 554] width 857 height 75
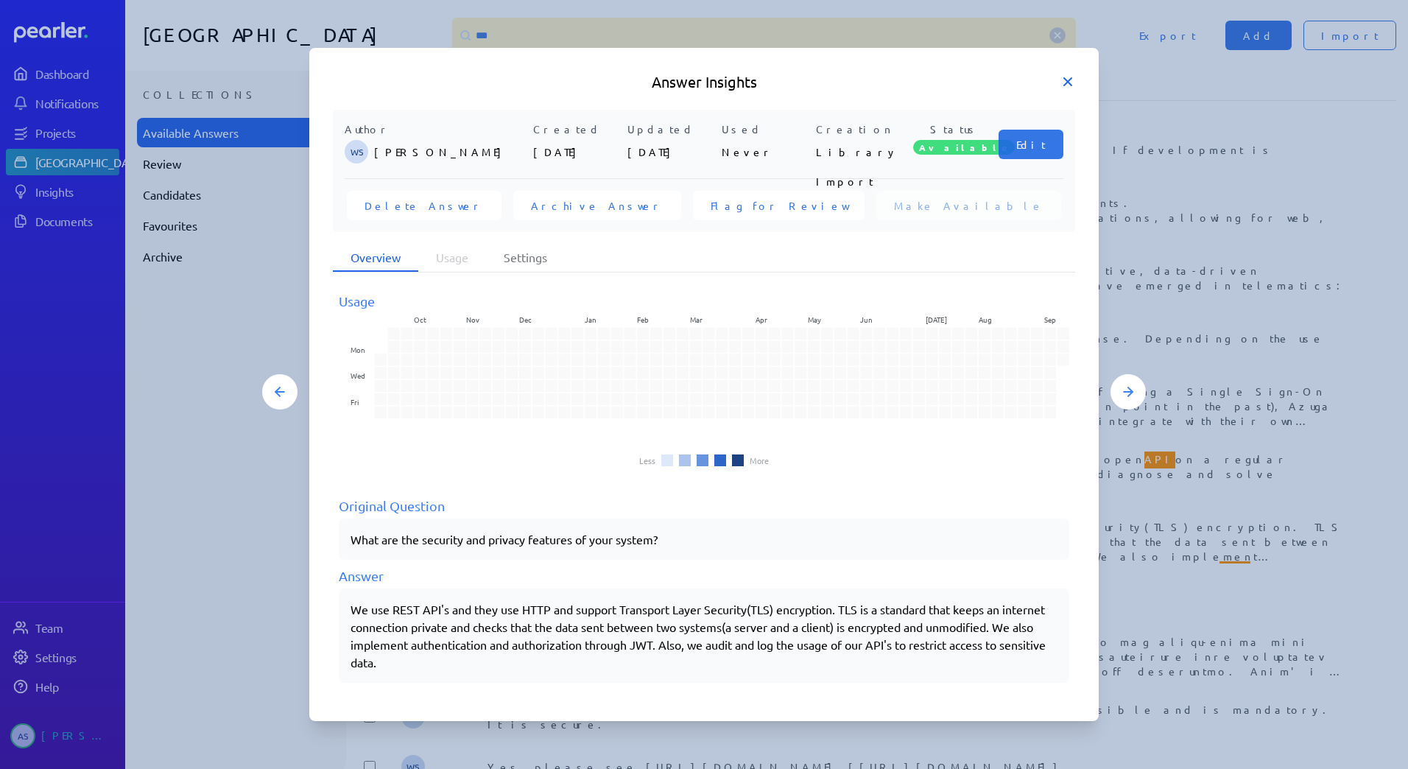
click at [1067, 83] on icon at bounding box center [1067, 81] width 7 height 7
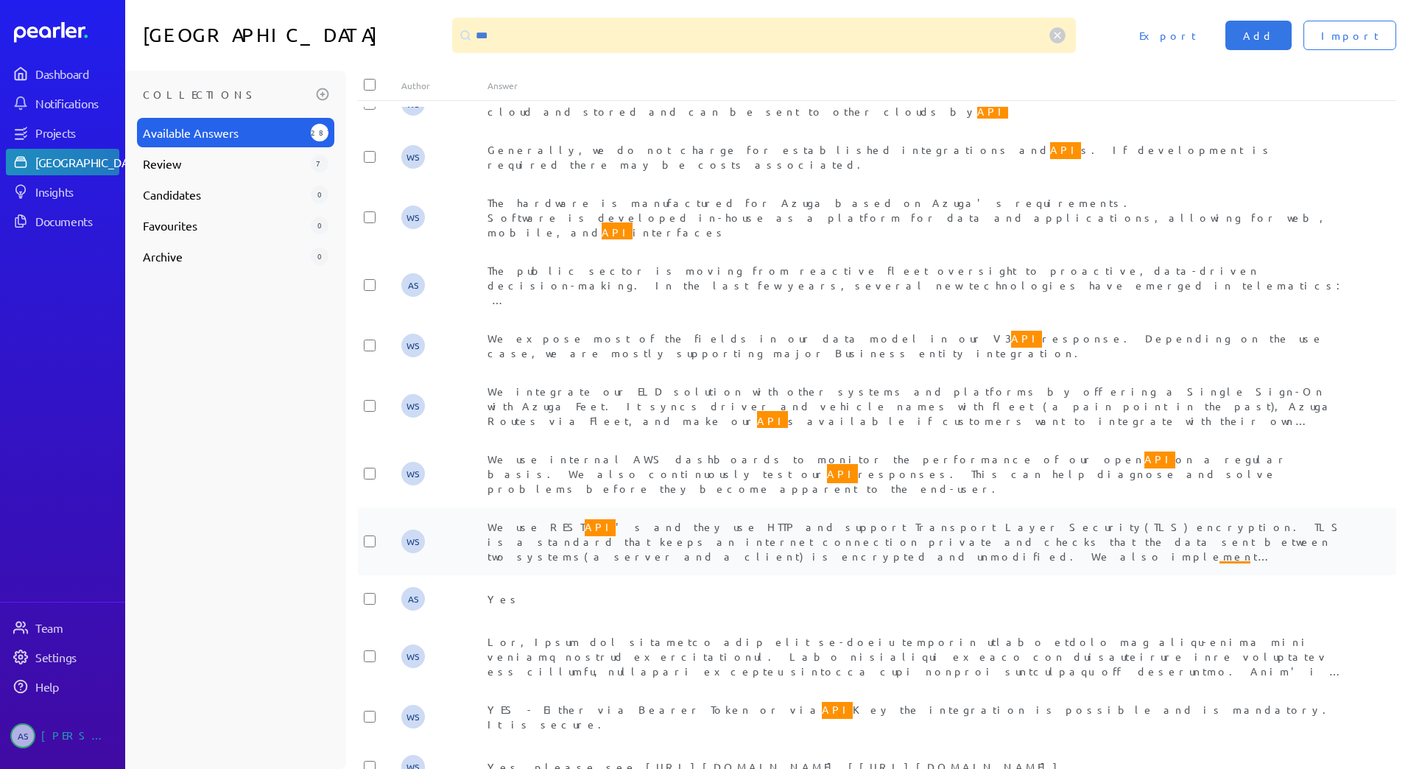
click at [709, 519] on div "We use REST API 's and they use HTTP and support Transport Layer Security(TLS) …" at bounding box center [921, 541] width 866 height 44
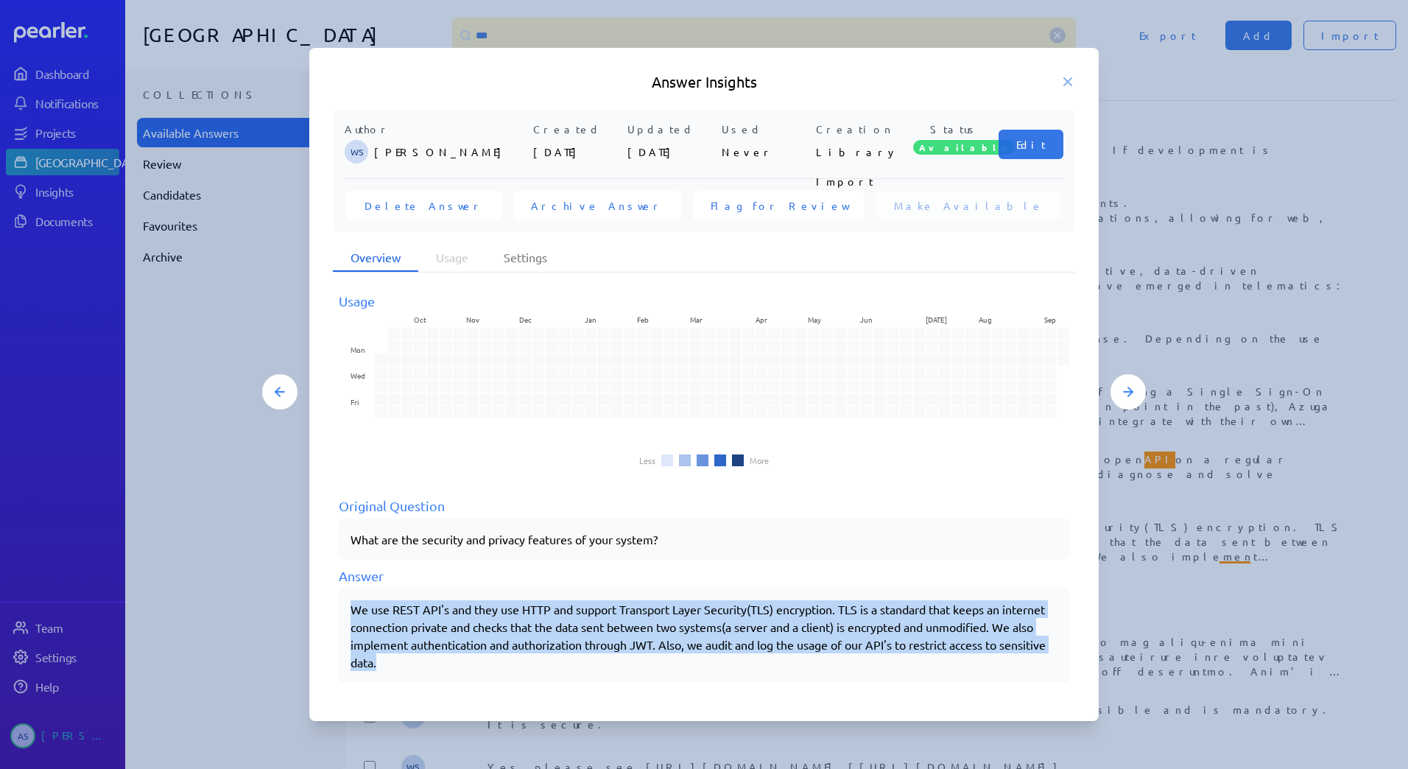
drag, startPoint x: 353, startPoint y: 611, endPoint x: 1064, endPoint y: 656, distance: 713.0
click at [1064, 656] on div "We use REST API's and they use HTTP and support Transport Layer Security(TLS) e…" at bounding box center [704, 636] width 731 height 94
drag, startPoint x: 1064, startPoint y: 656, endPoint x: 950, endPoint y: 638, distance: 116.4
copy div "We use REST API's and they use HTTP and support Transport Layer Security(TLS) e…"
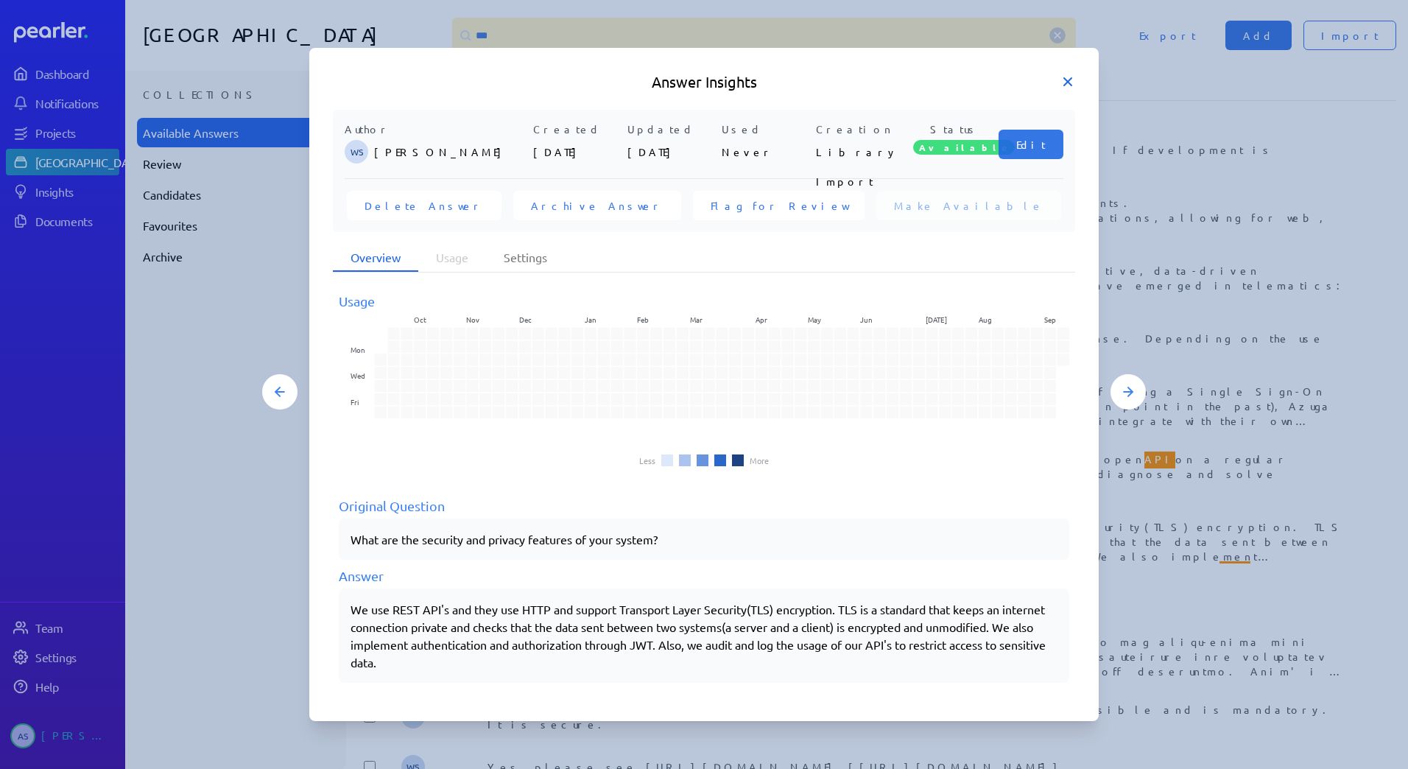
click at [1074, 85] on icon at bounding box center [1068, 81] width 15 height 15
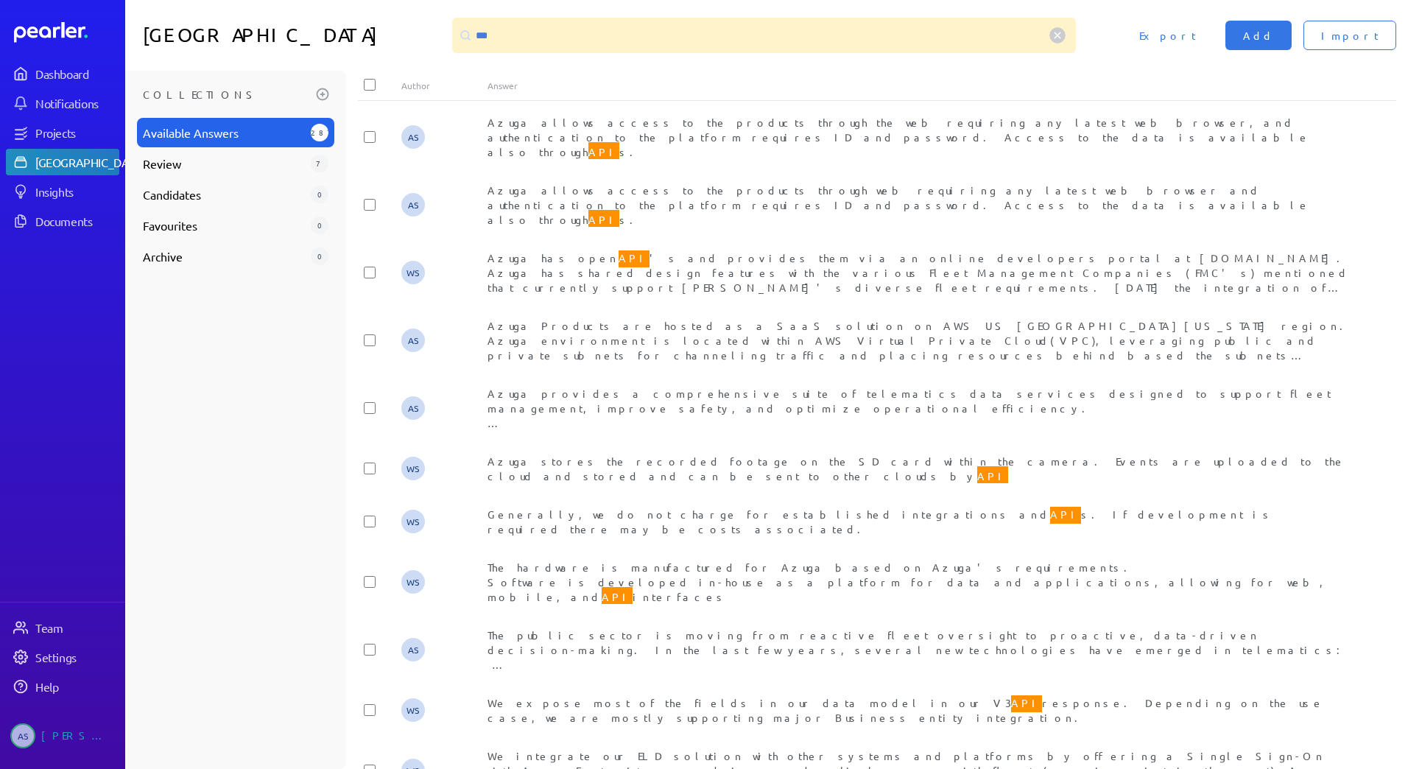
scroll to position [0, 0]
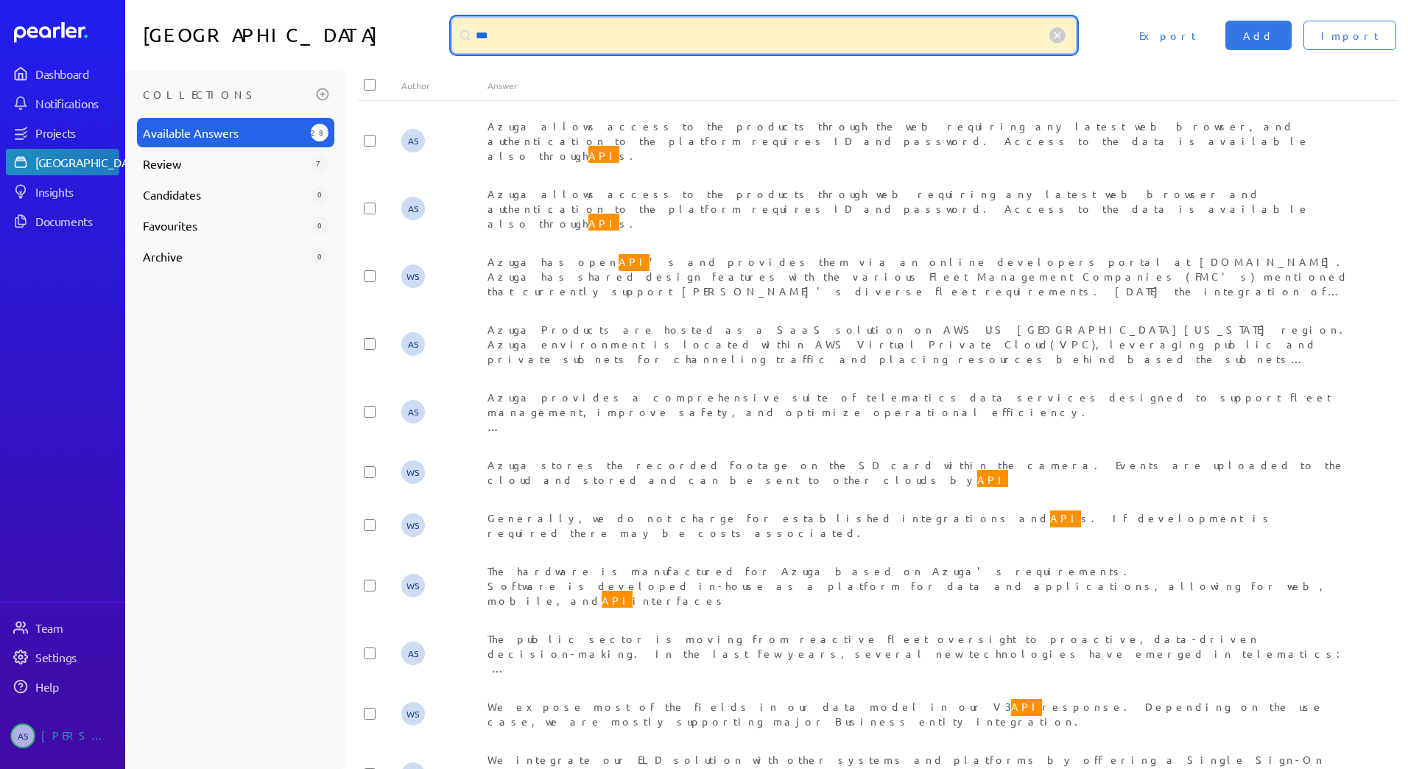
click at [510, 21] on input "***" at bounding box center [764, 35] width 624 height 35
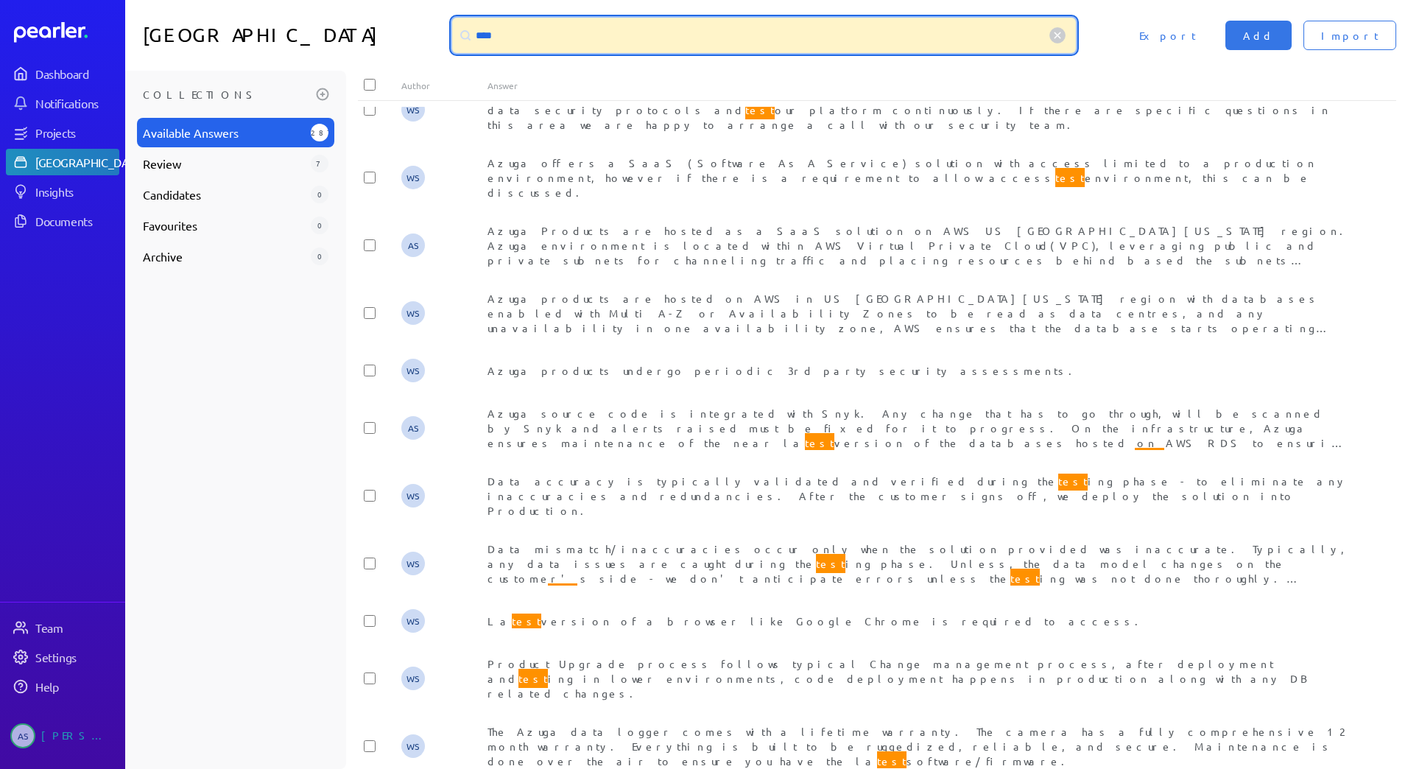
scroll to position [516, 0]
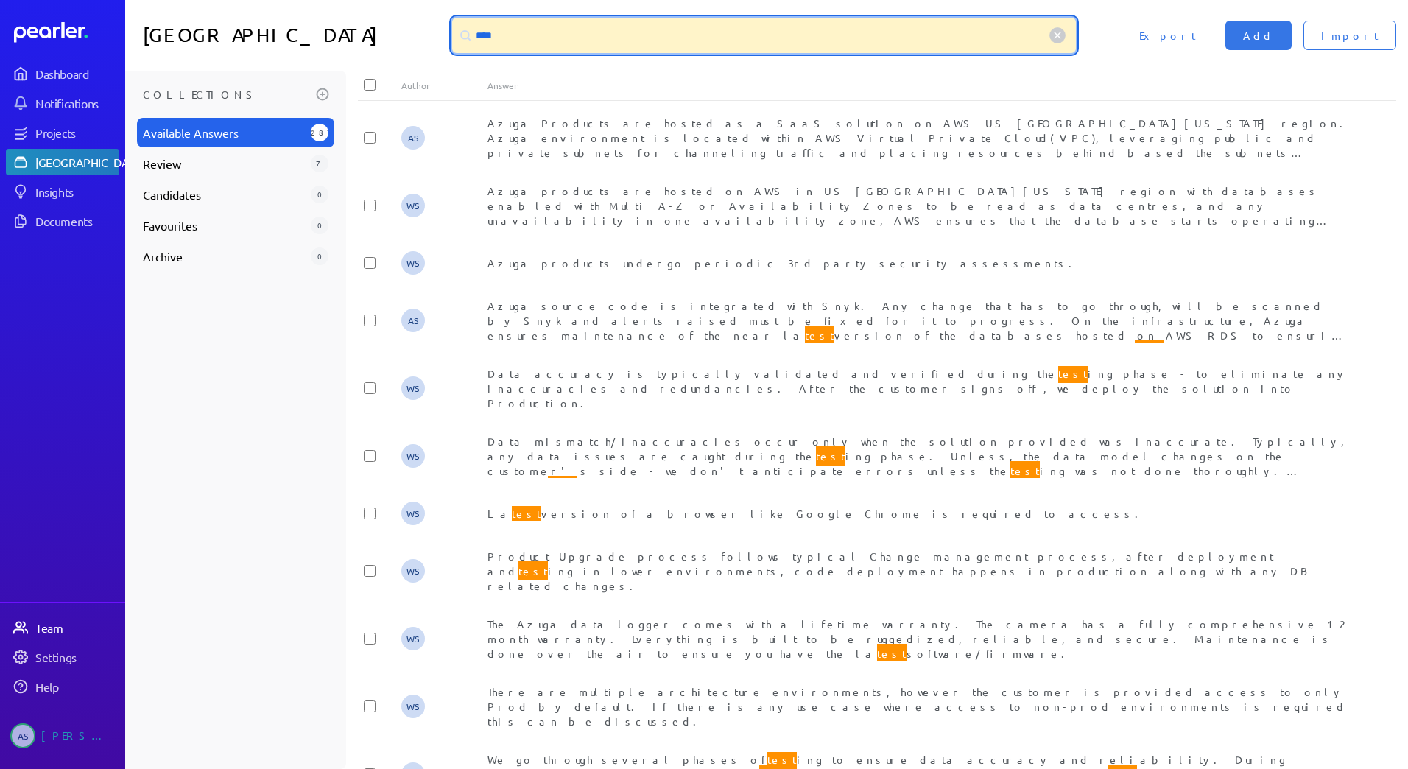
type input "****"
